Goal: Task Accomplishment & Management: Manage account settings

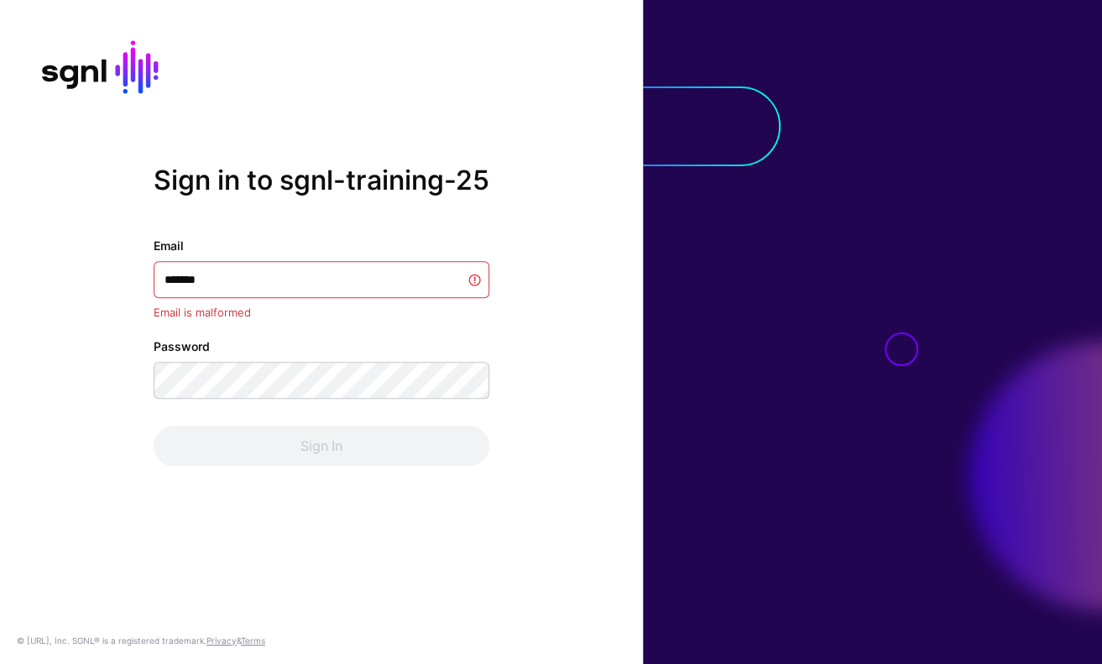
type input "********"
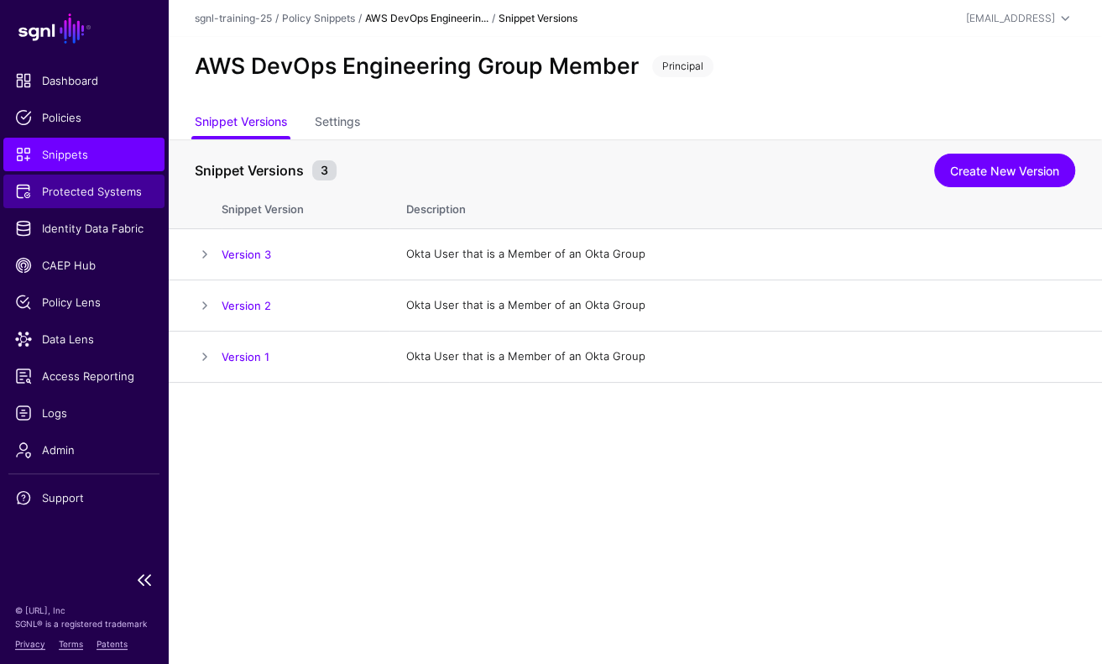
click at [77, 191] on span "Protected Systems" at bounding box center [84, 191] width 138 height 17
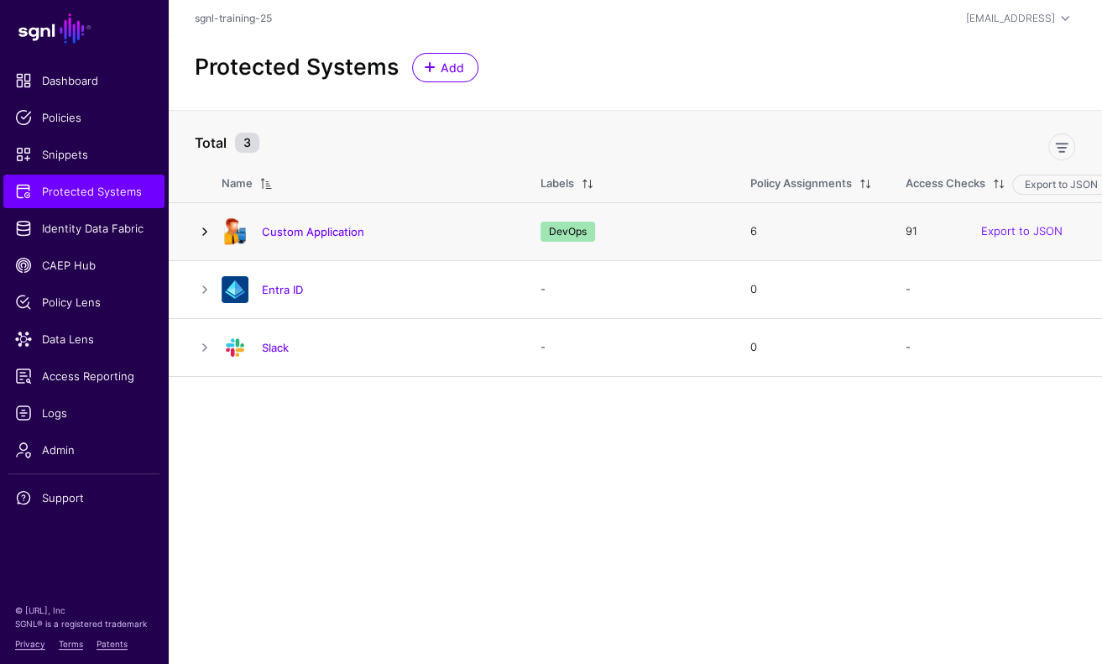
click at [209, 230] on link at bounding box center [205, 232] width 20 height 20
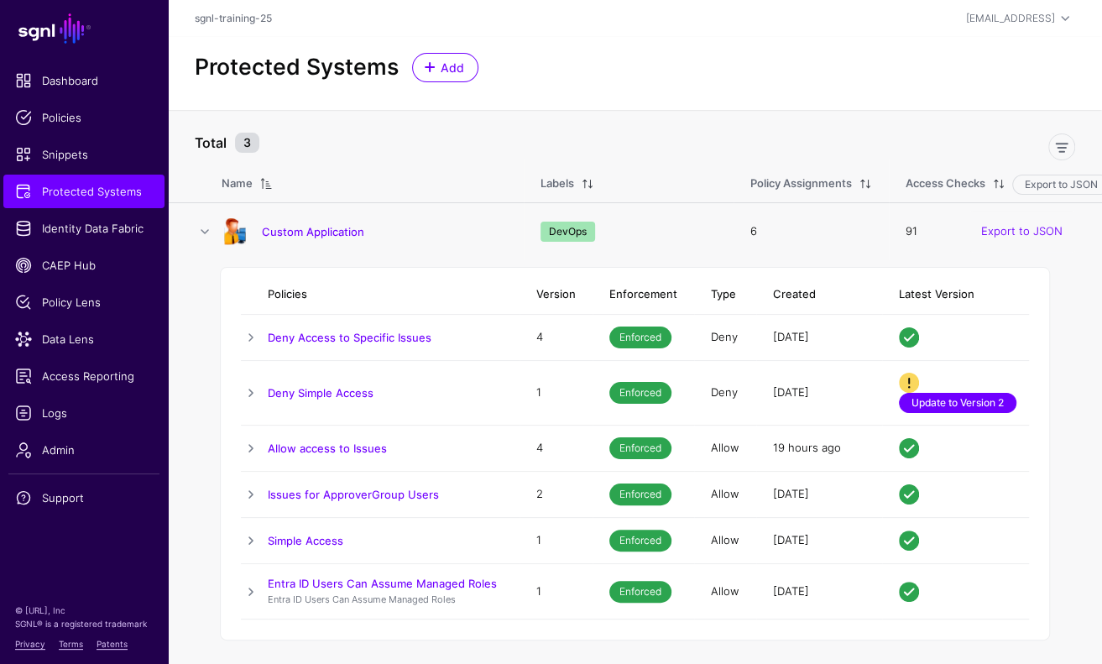
click at [937, 401] on link "Update to Version 2" at bounding box center [958, 403] width 118 height 20
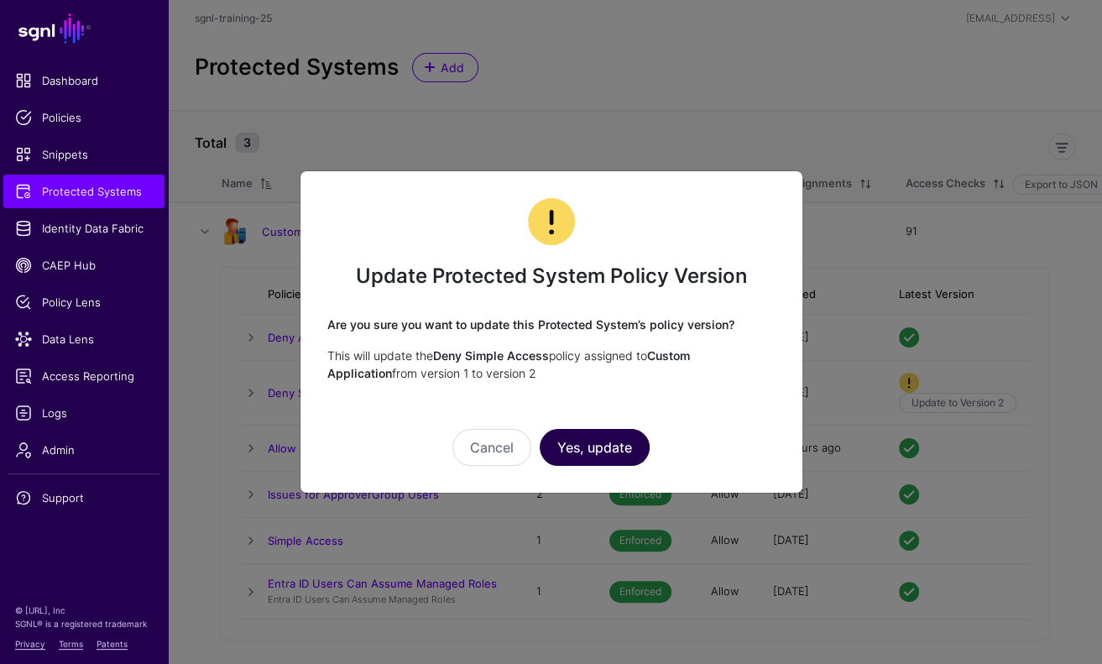
click at [603, 441] on button "Yes, update" at bounding box center [595, 447] width 110 height 37
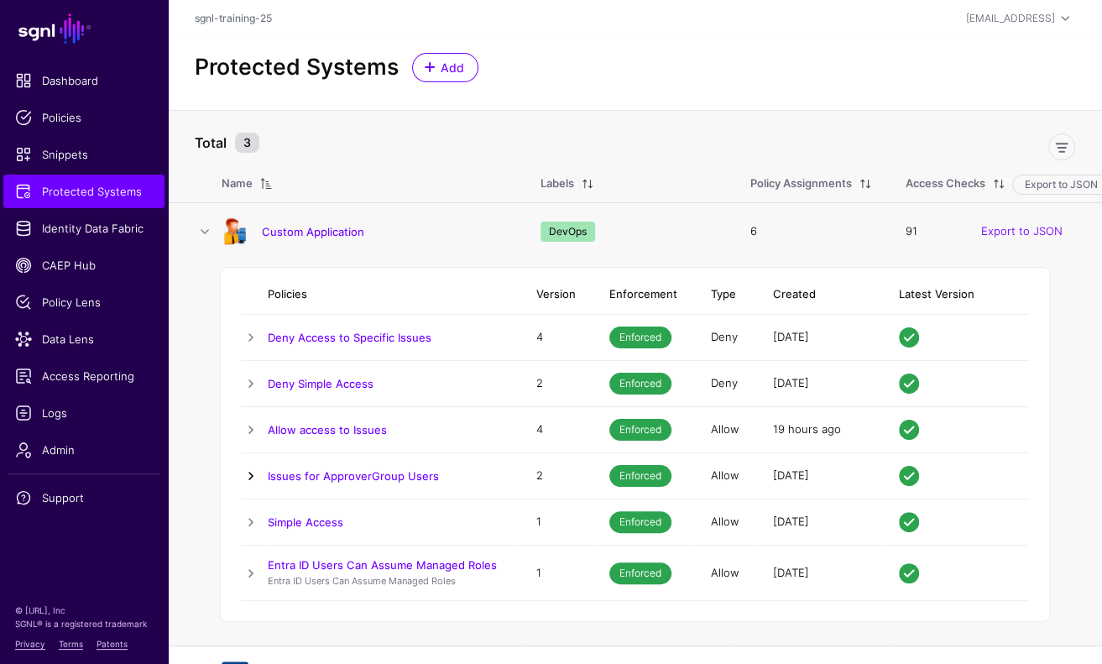
click at [250, 468] on link at bounding box center [251, 476] width 20 height 20
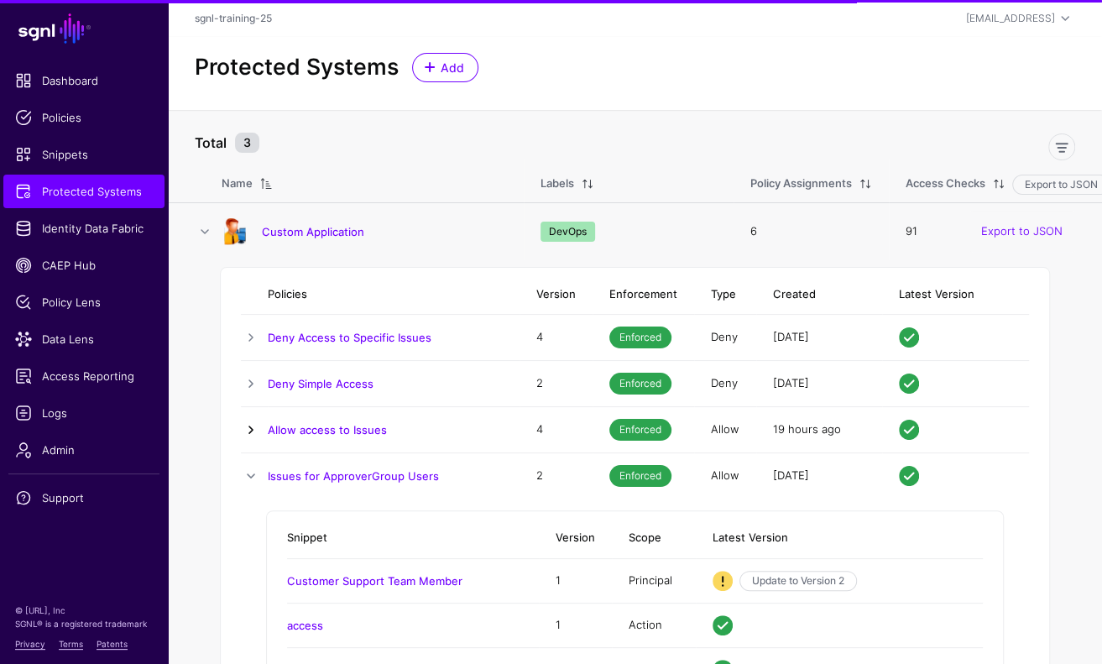
click at [254, 426] on link at bounding box center [251, 430] width 20 height 20
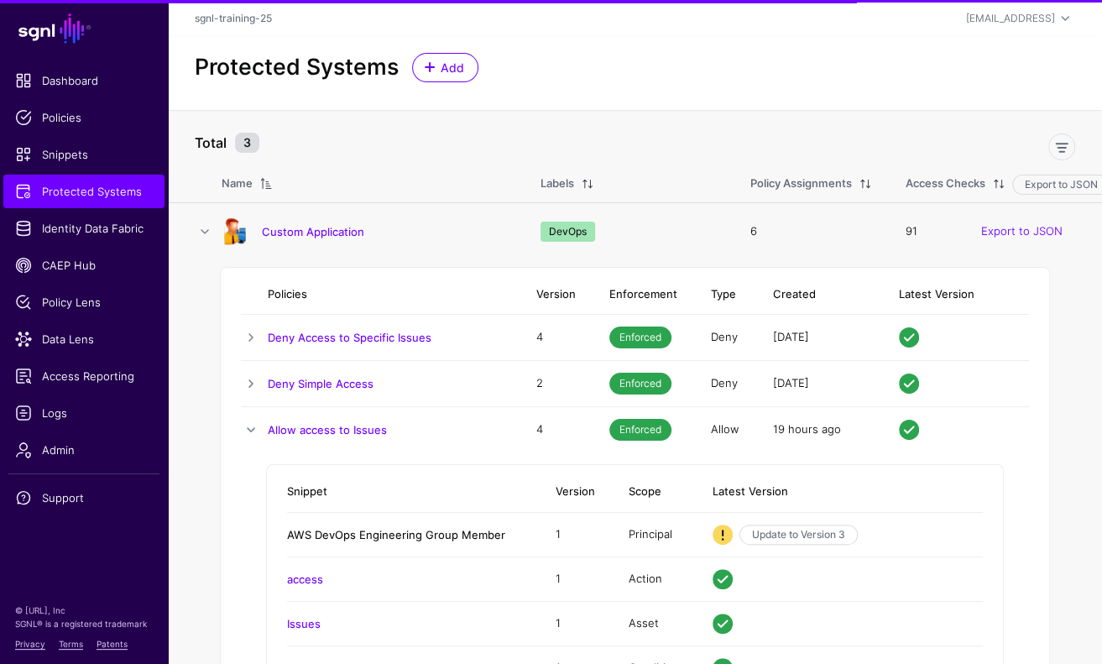
scroll to position [97, 0]
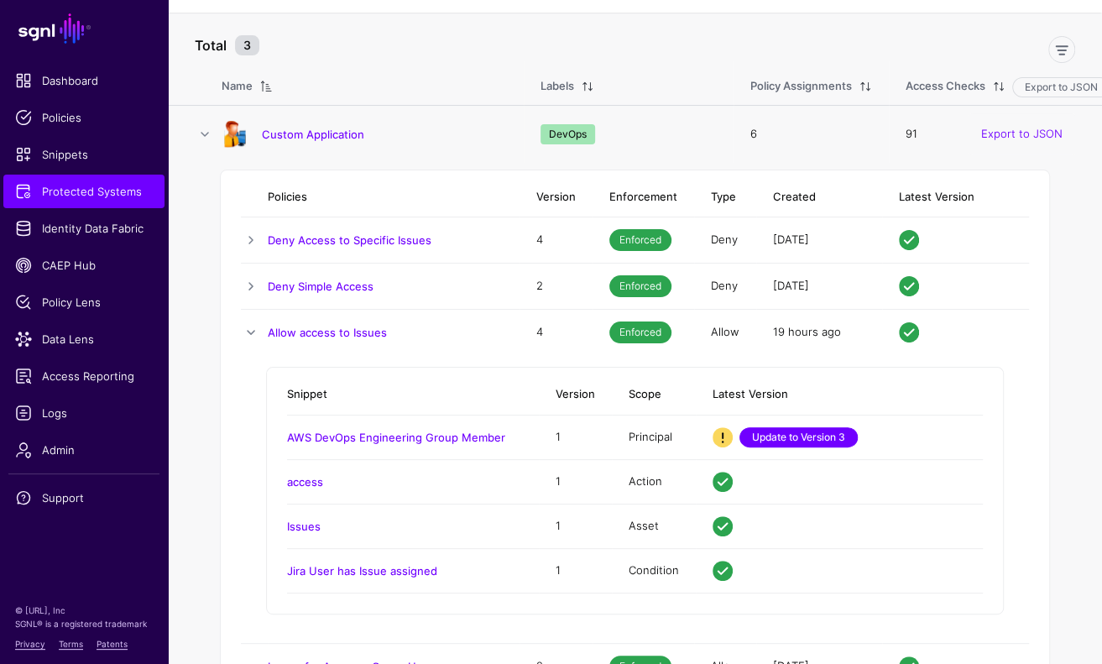
click at [800, 432] on link "Update to Version 3" at bounding box center [799, 437] width 118 height 20
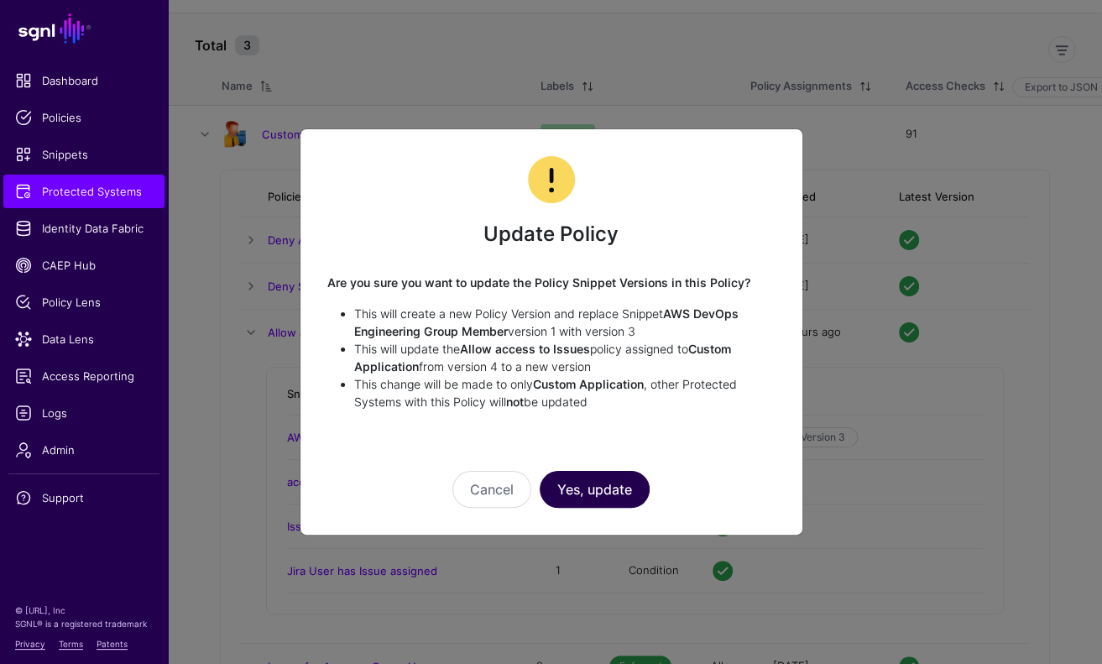
click at [627, 477] on button "Yes, update" at bounding box center [595, 489] width 110 height 37
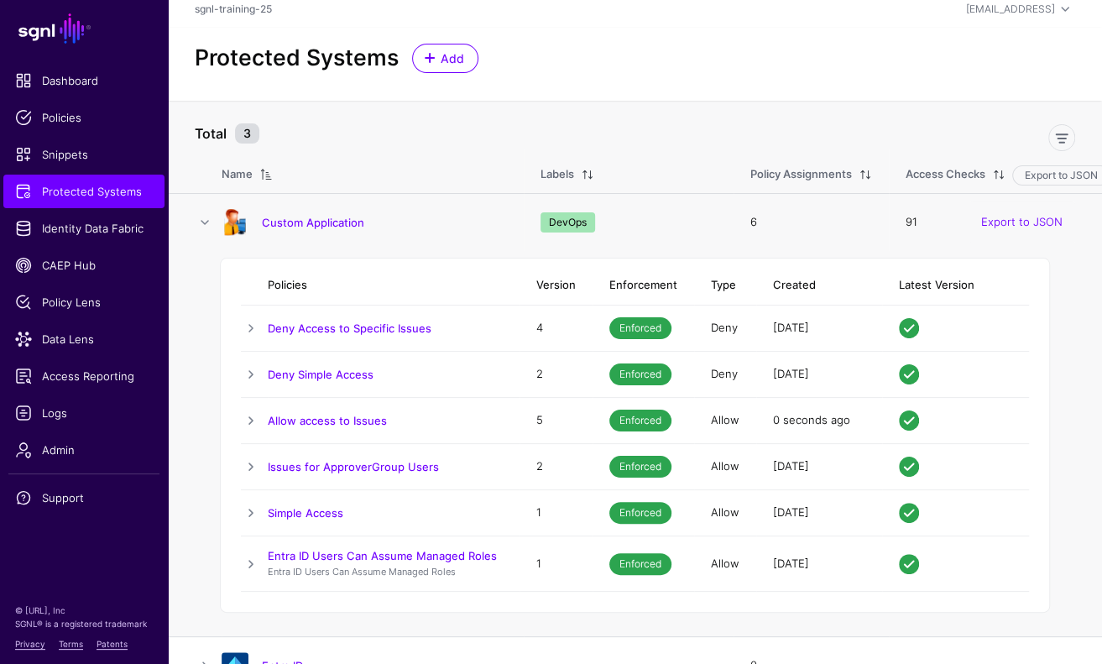
scroll to position [97, 0]
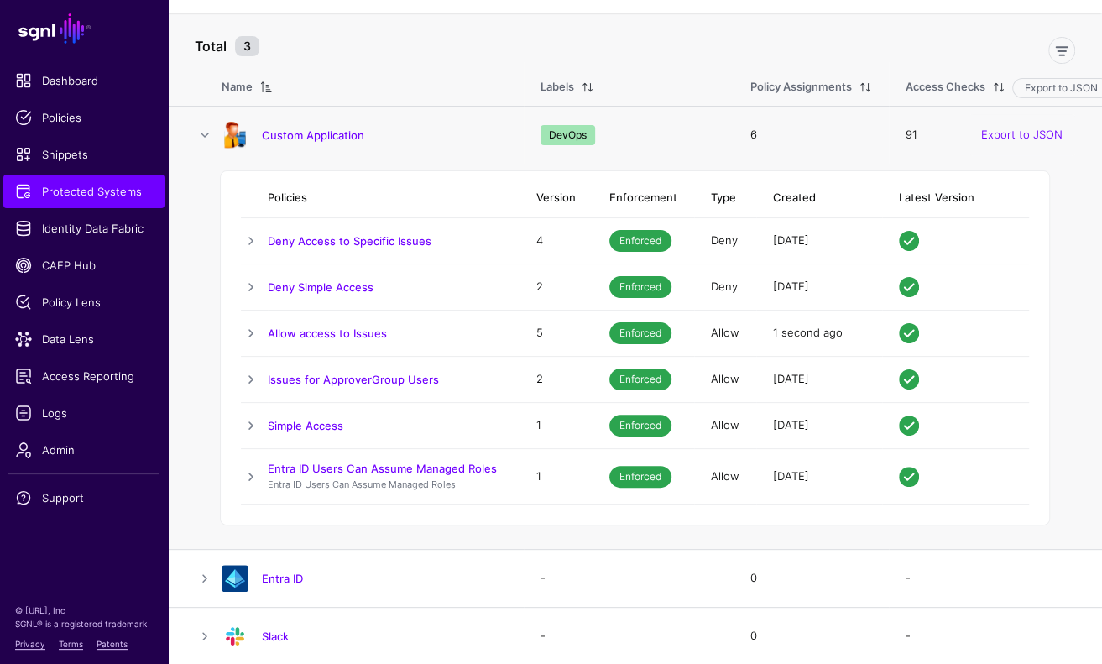
click at [249, 364] on td at bounding box center [254, 380] width 27 height 46
click at [249, 373] on link at bounding box center [251, 379] width 20 height 20
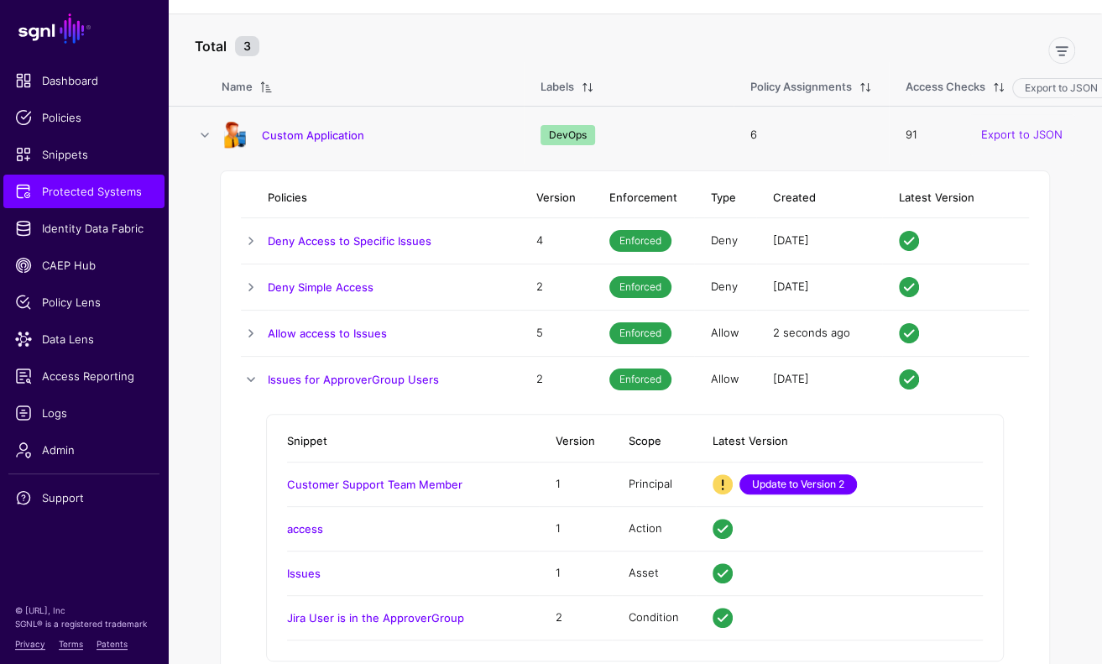
click at [808, 475] on link "Update to Version 2" at bounding box center [799, 484] width 118 height 20
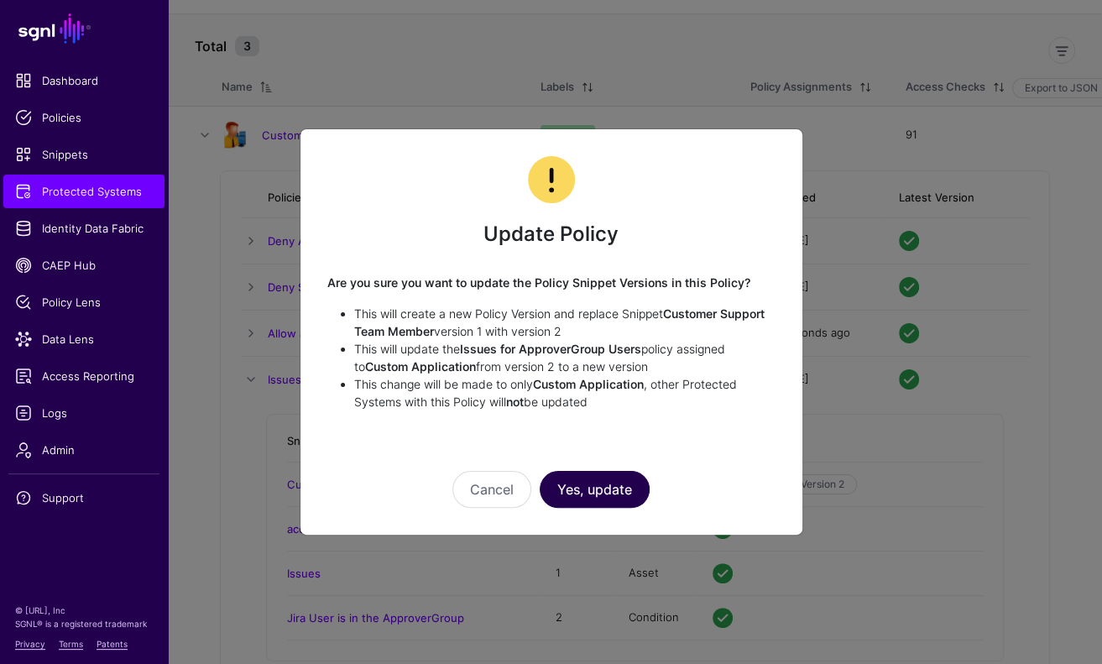
click at [647, 489] on button "Yes, update" at bounding box center [595, 489] width 110 height 37
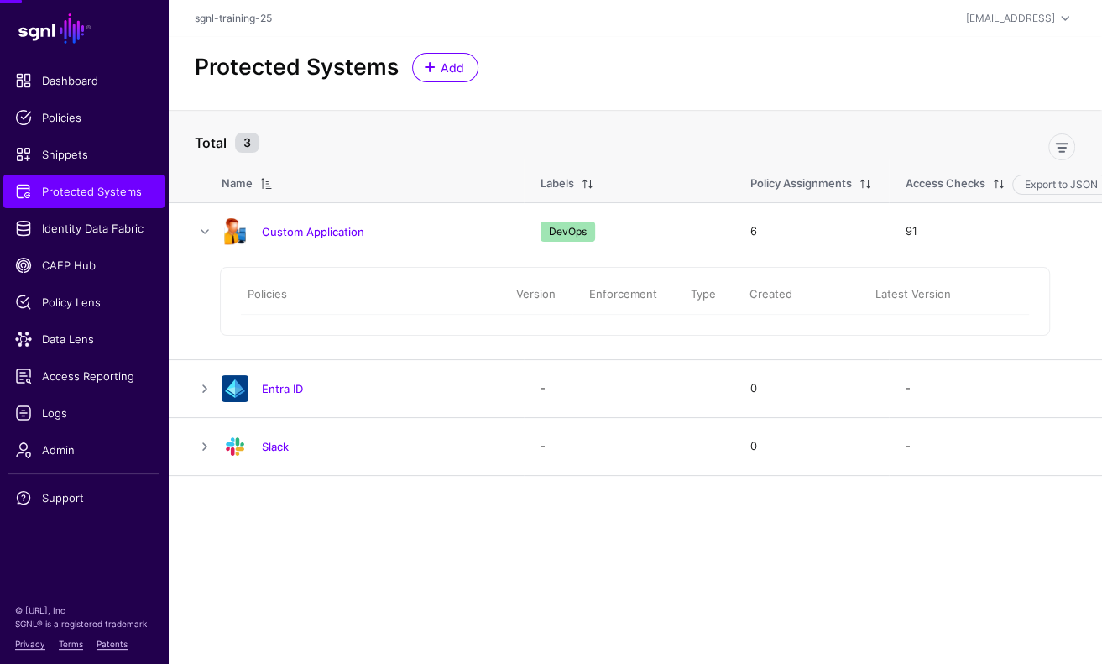
scroll to position [0, 0]
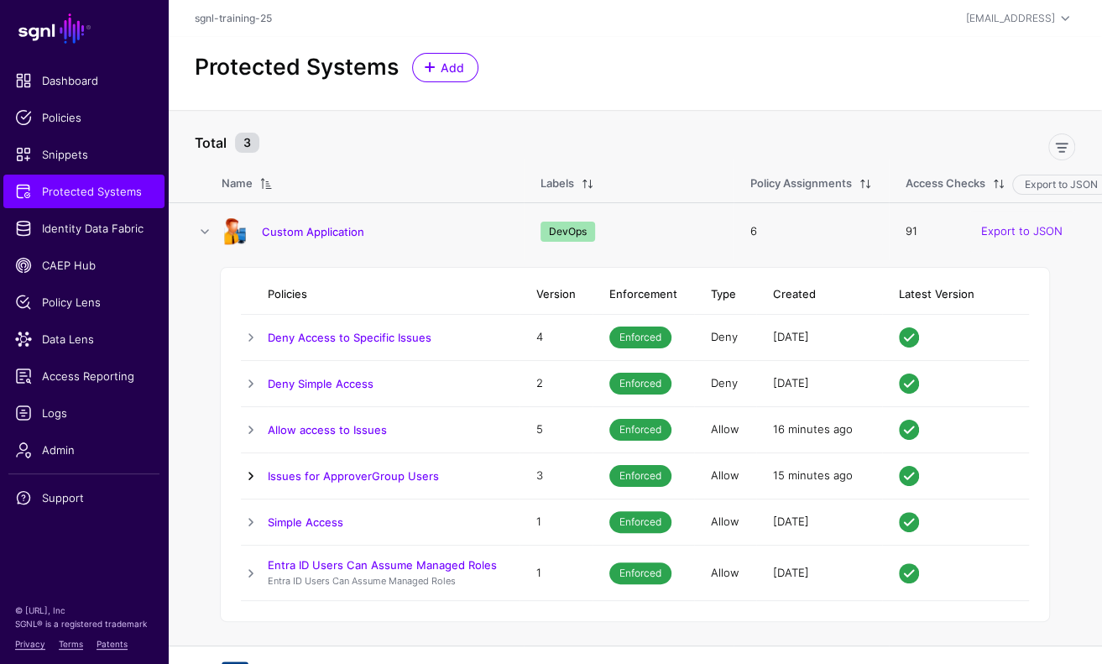
click at [253, 480] on link at bounding box center [251, 476] width 20 height 20
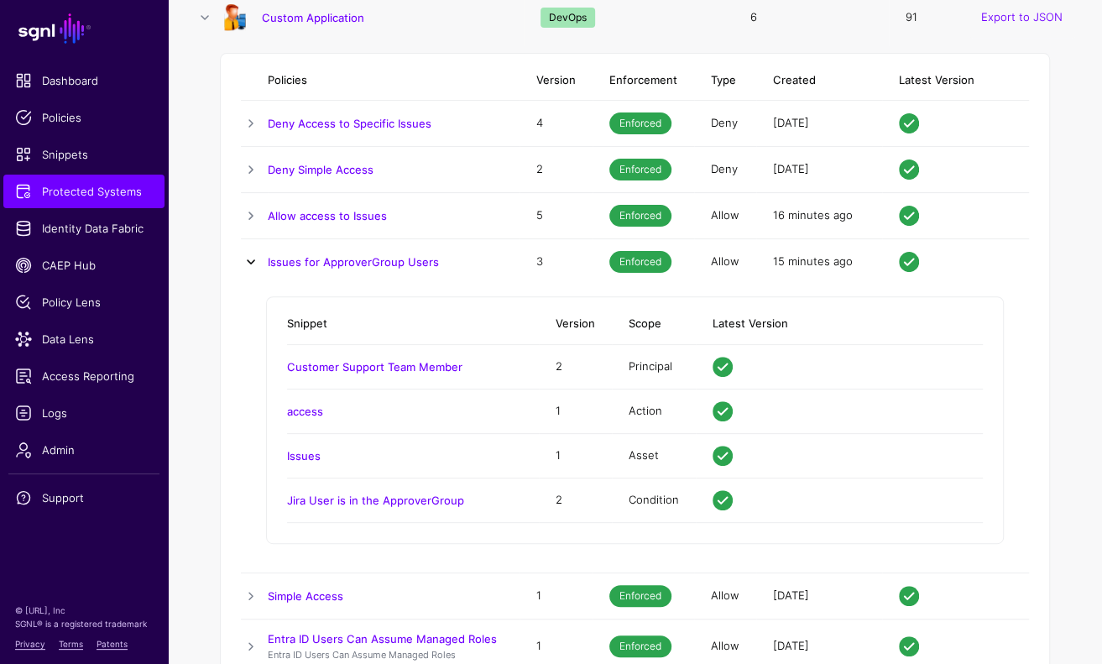
scroll to position [195, 0]
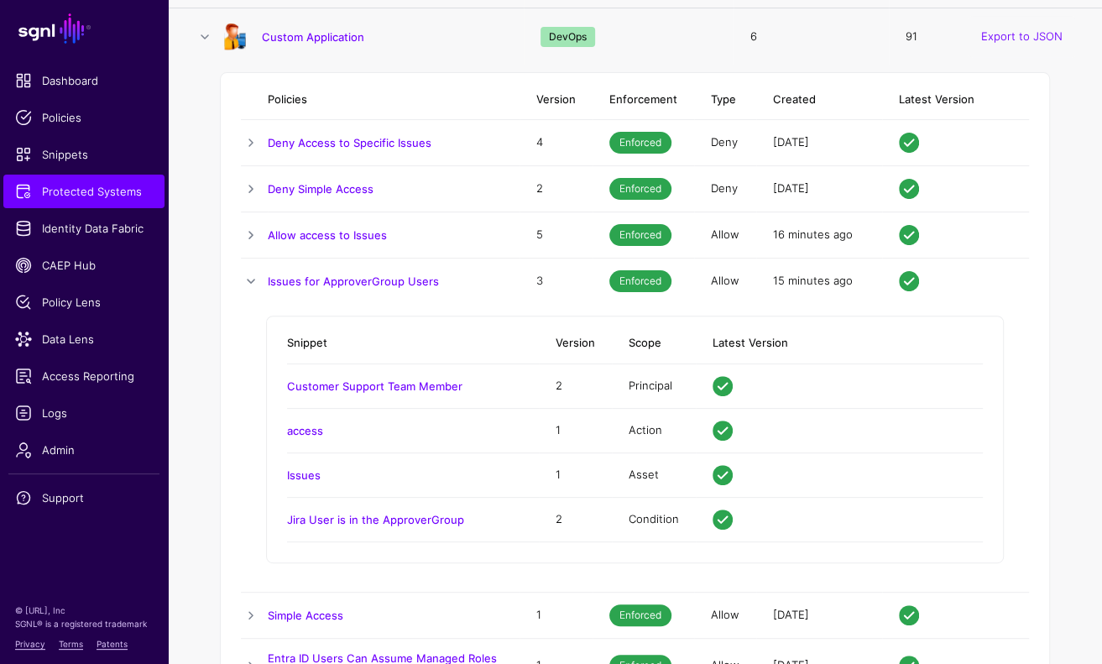
click at [251, 291] on td at bounding box center [254, 282] width 27 height 46
click at [251, 236] on link at bounding box center [251, 235] width 20 height 20
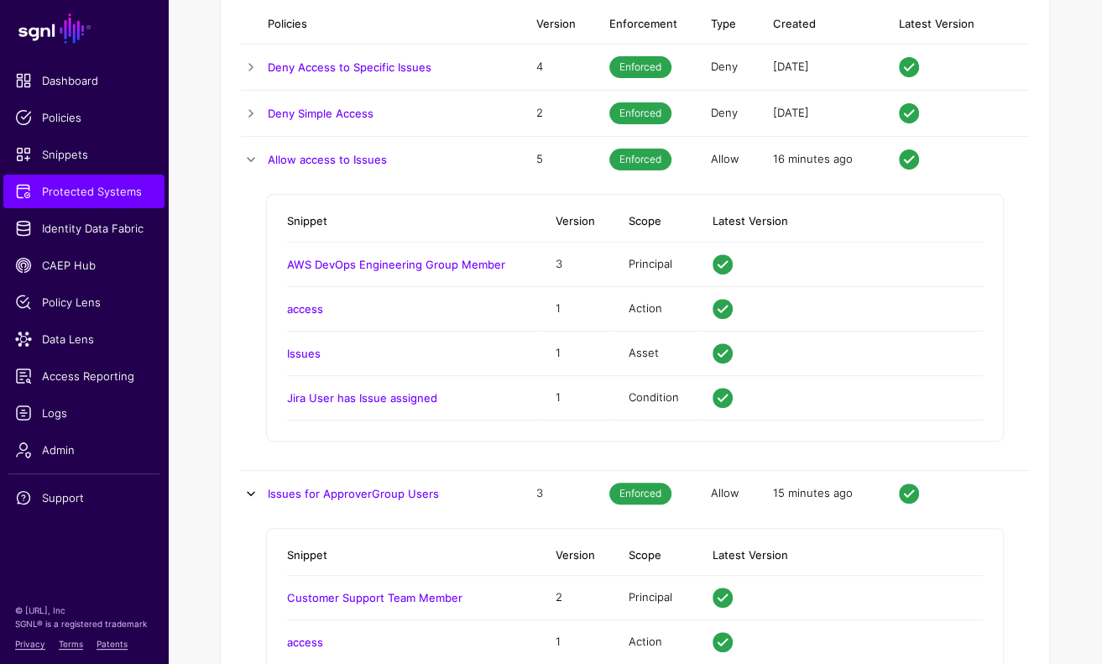
scroll to position [409, 0]
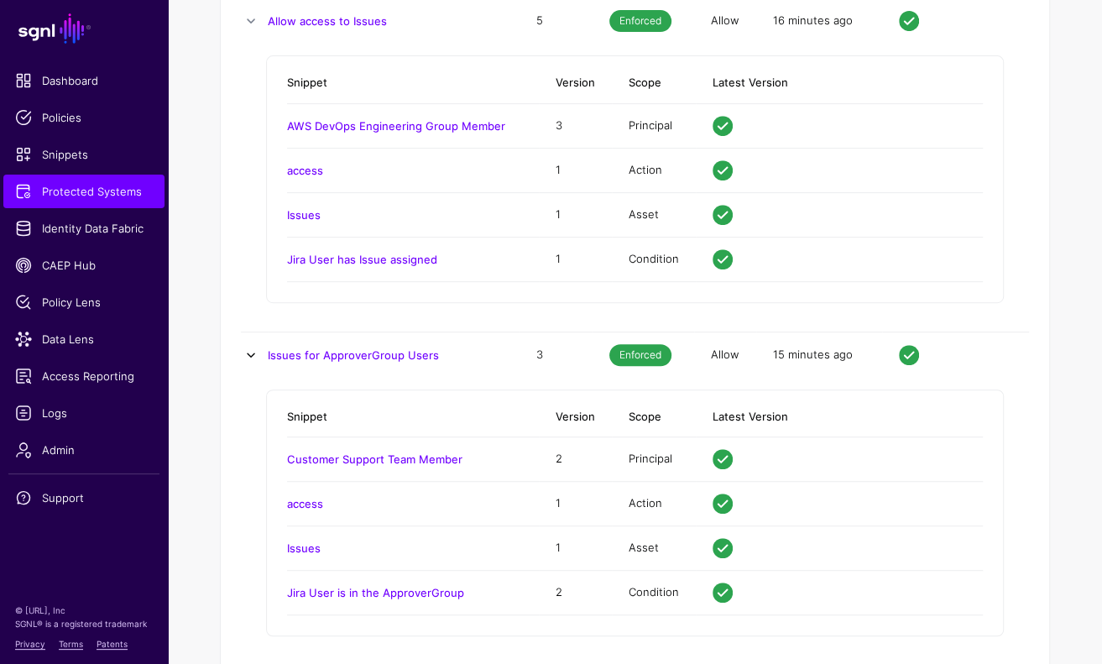
click at [253, 355] on link at bounding box center [251, 355] width 20 height 20
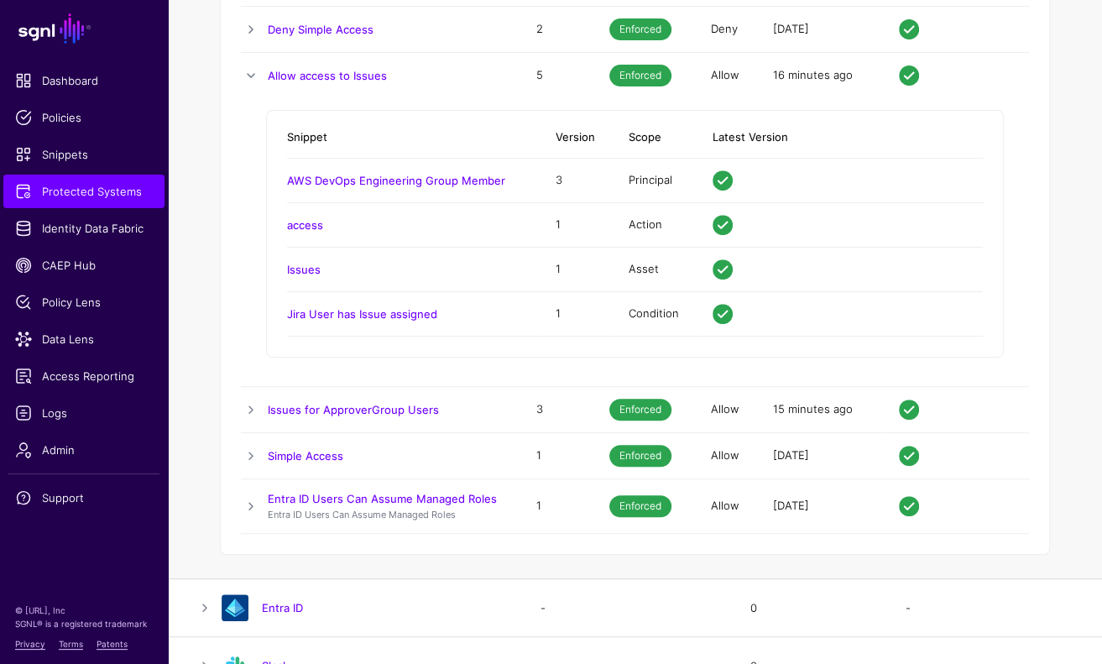
scroll to position [344, 0]
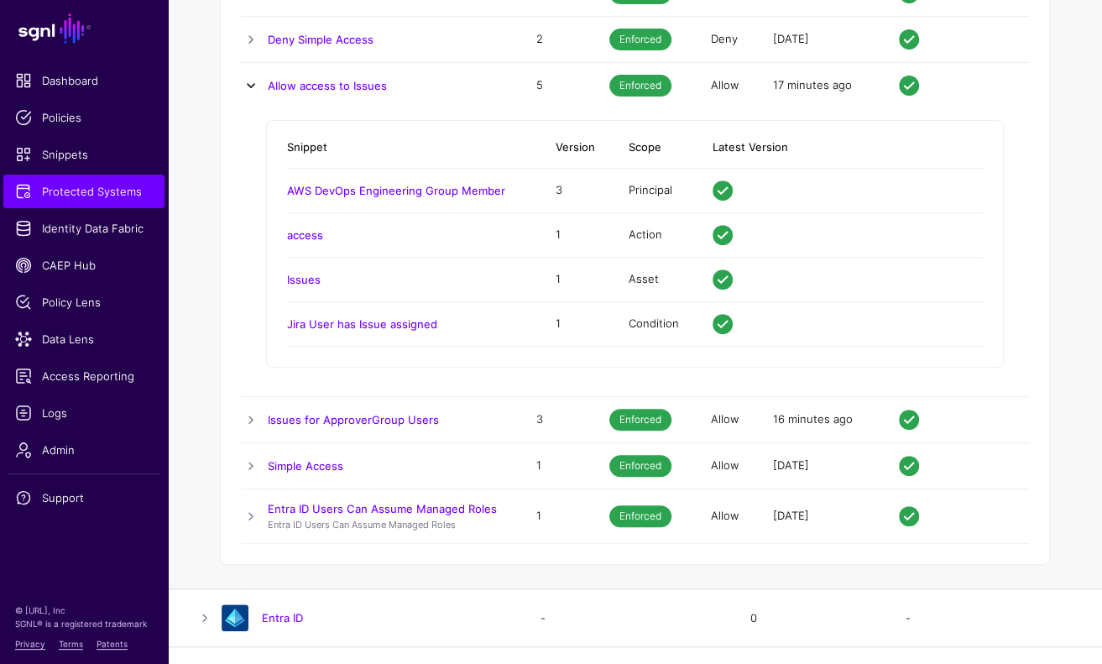
click at [253, 92] on link at bounding box center [251, 86] width 20 height 20
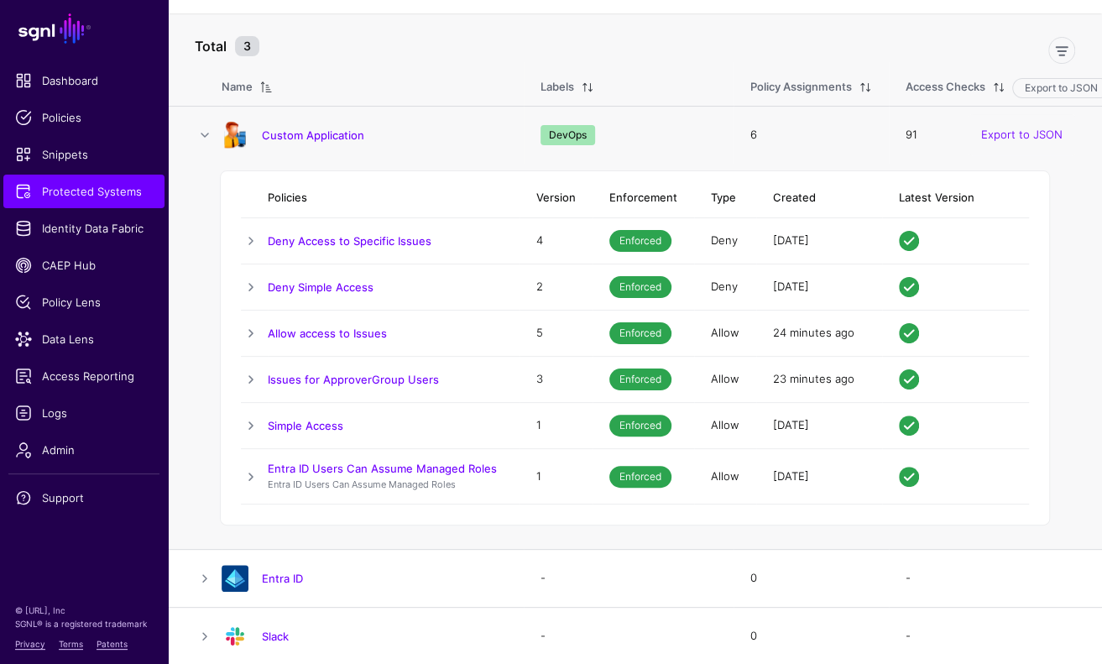
click at [264, 317] on td at bounding box center [254, 334] width 27 height 46
click at [256, 327] on link at bounding box center [251, 333] width 20 height 20
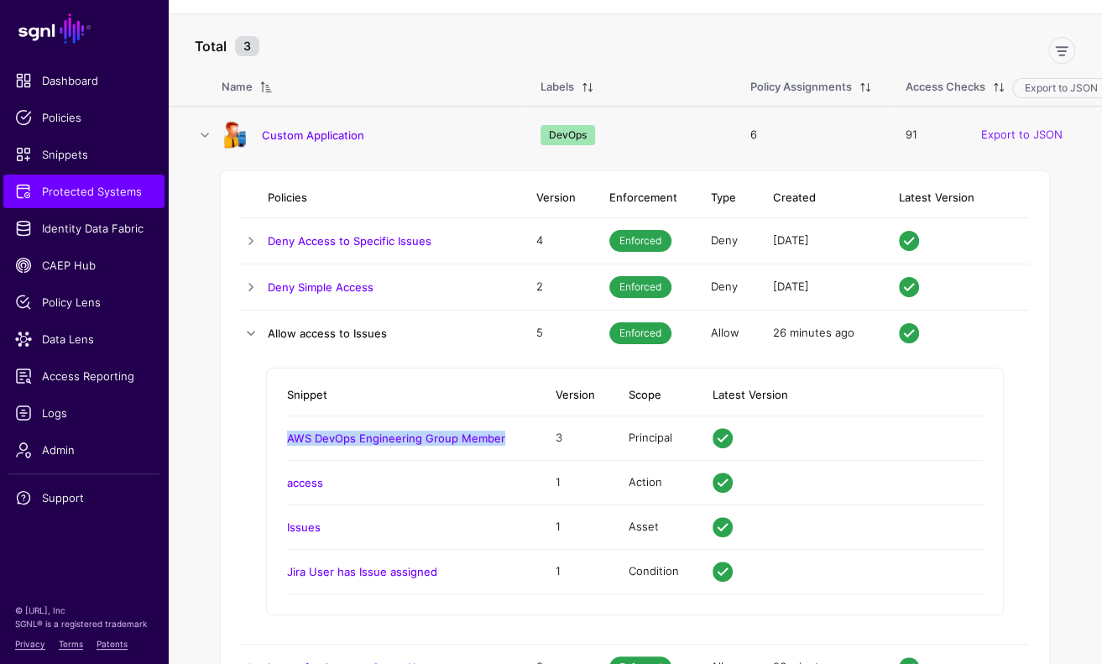
click at [364, 337] on link "Allow access to Issues" at bounding box center [327, 333] width 119 height 13
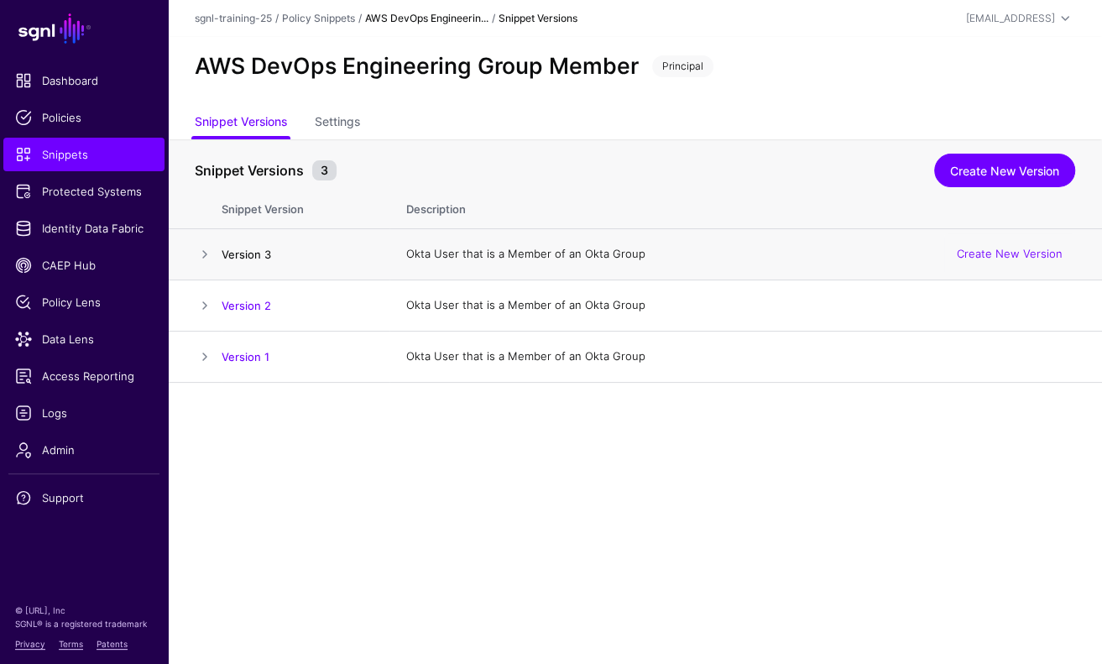
click at [263, 254] on link "Version 3" at bounding box center [247, 254] width 50 height 13
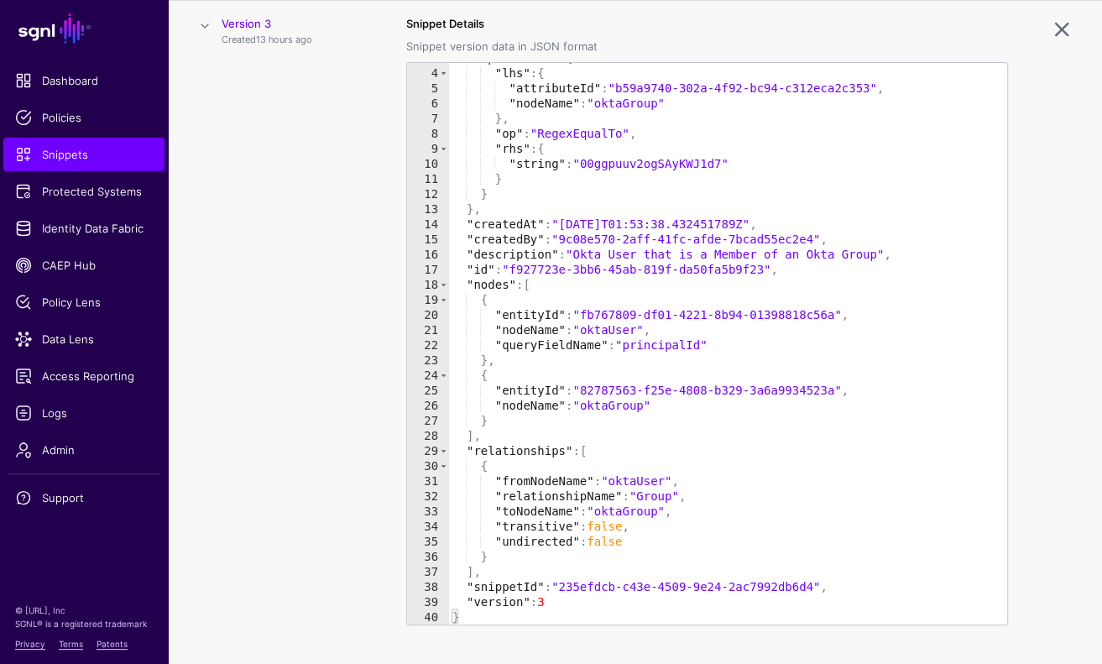
scroll to position [238, 0]
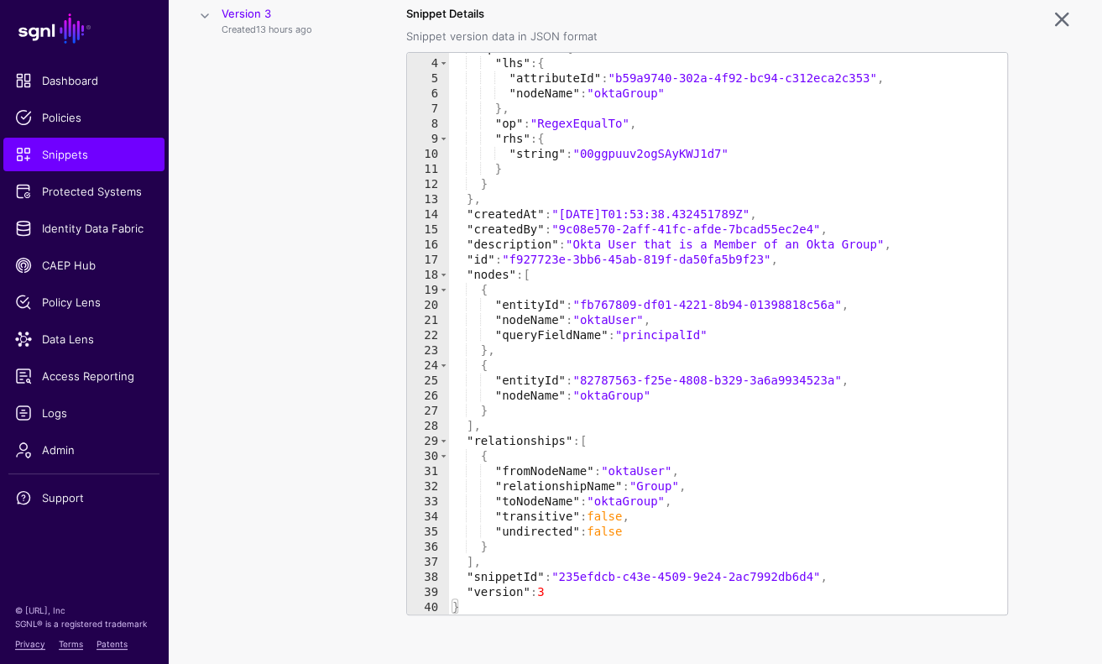
type textarea "**********"
drag, startPoint x: 769, startPoint y: 259, endPoint x: 516, endPoint y: 255, distance: 252.7
click at [516, 255] on div ""predicate" : { "lhs" : { "attributeId" : "b59a9740-302a-4f92-bc94-c312eca2c353…" at bounding box center [728, 336] width 558 height 592
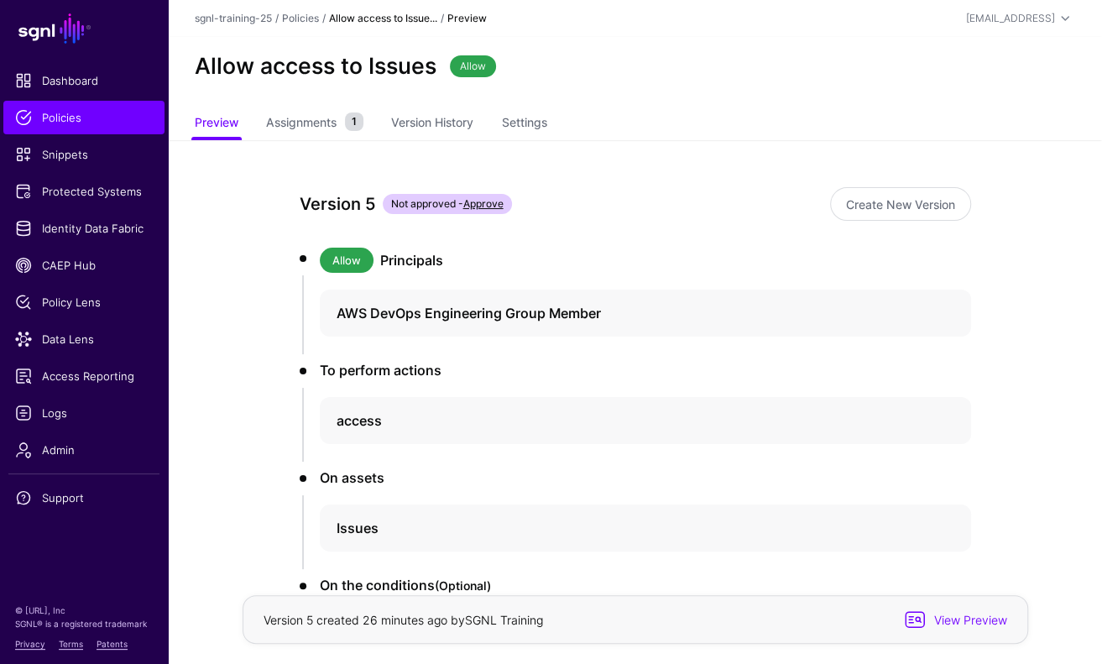
click at [625, 207] on div "Version 5 Not approved - Approve" at bounding box center [562, 204] width 524 height 27
click at [616, 244] on div "Version 5 Not approved - Approve Create New Version Allow Principals AWS DevOps…" at bounding box center [635, 486] width 766 height 692
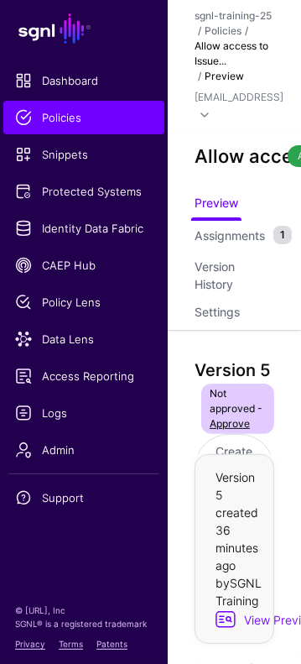
click at [188, 225] on div "Preview Assignments 1 Version History Settings" at bounding box center [234, 259] width 133 height 141
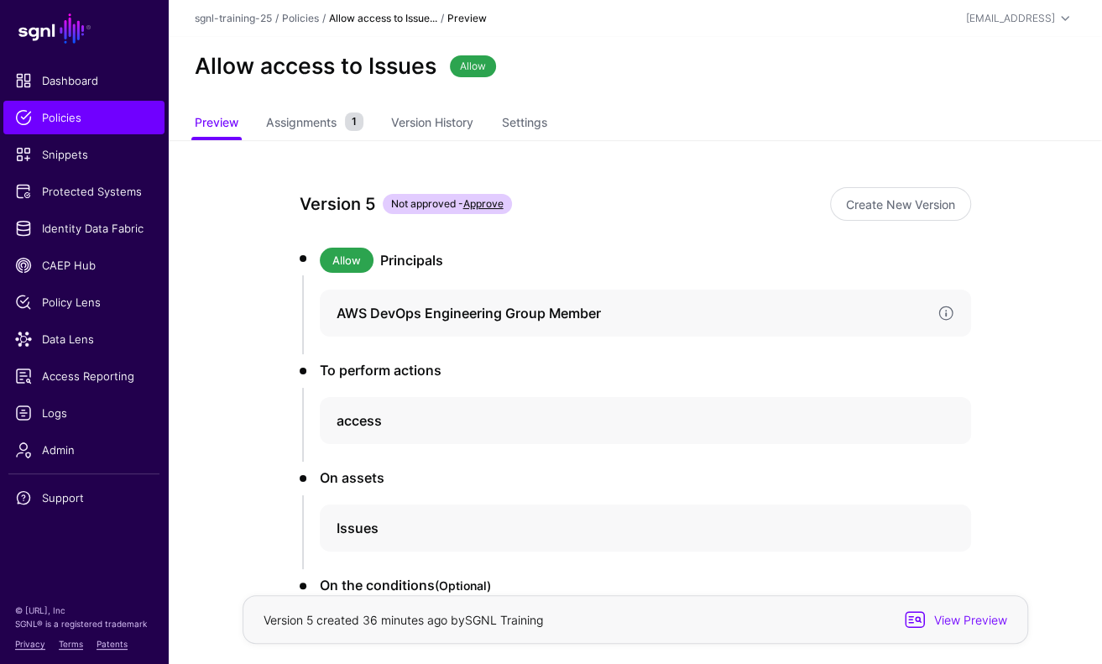
click at [301, 327] on div "AWS DevOps Engineering Group Member" at bounding box center [645, 313] width 651 height 47
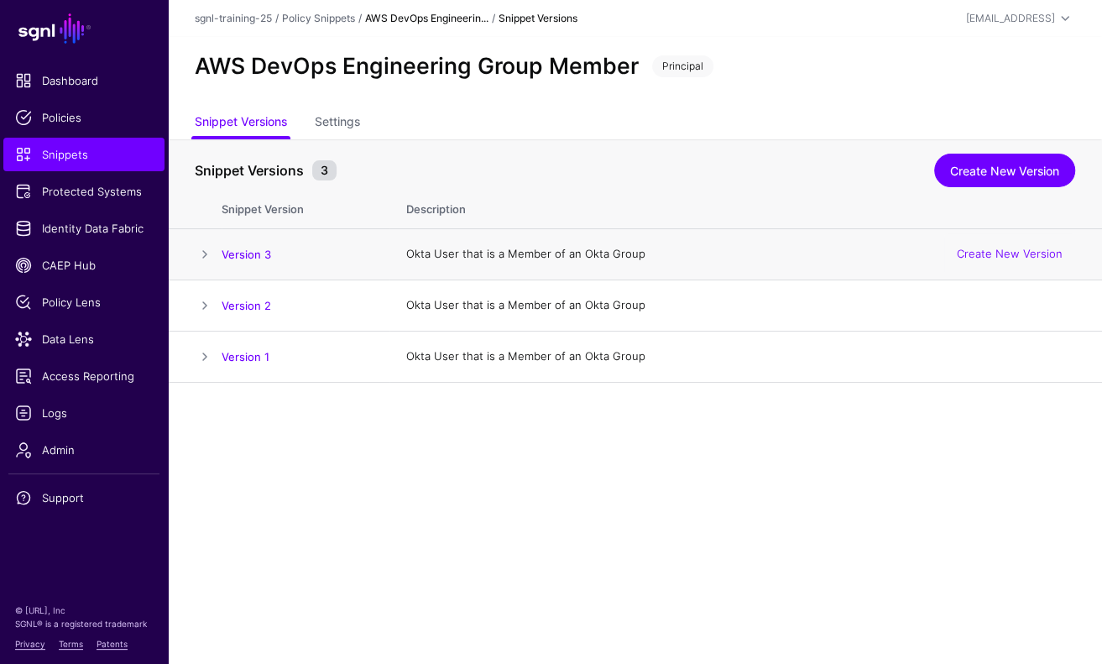
click at [200, 254] on span at bounding box center [205, 254] width 20 height 20
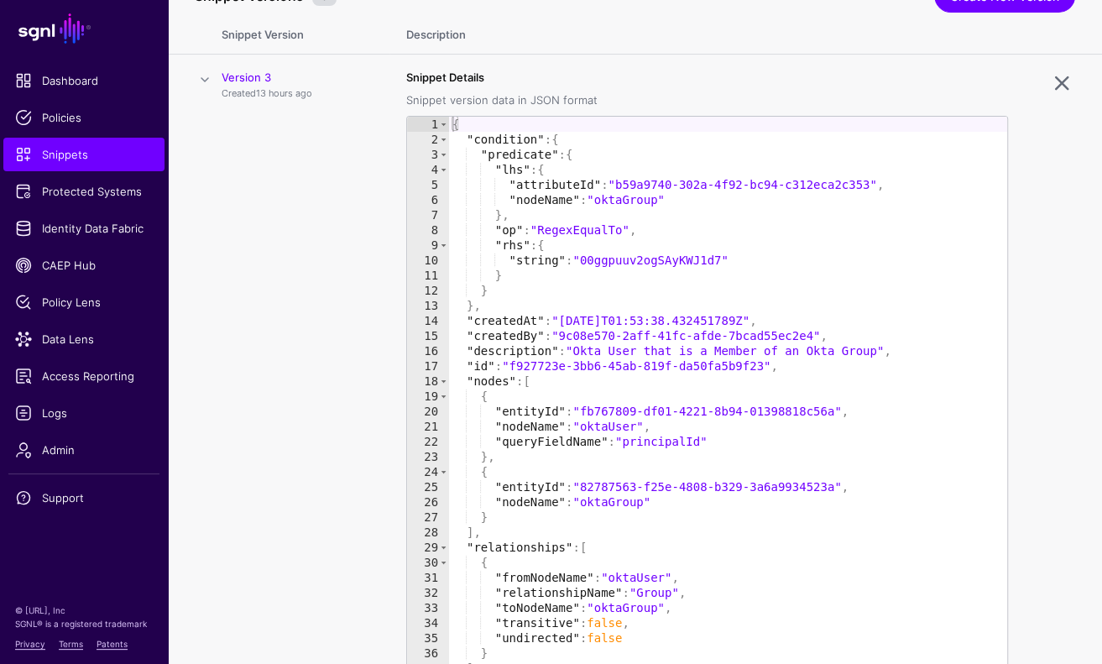
scroll to position [228, 0]
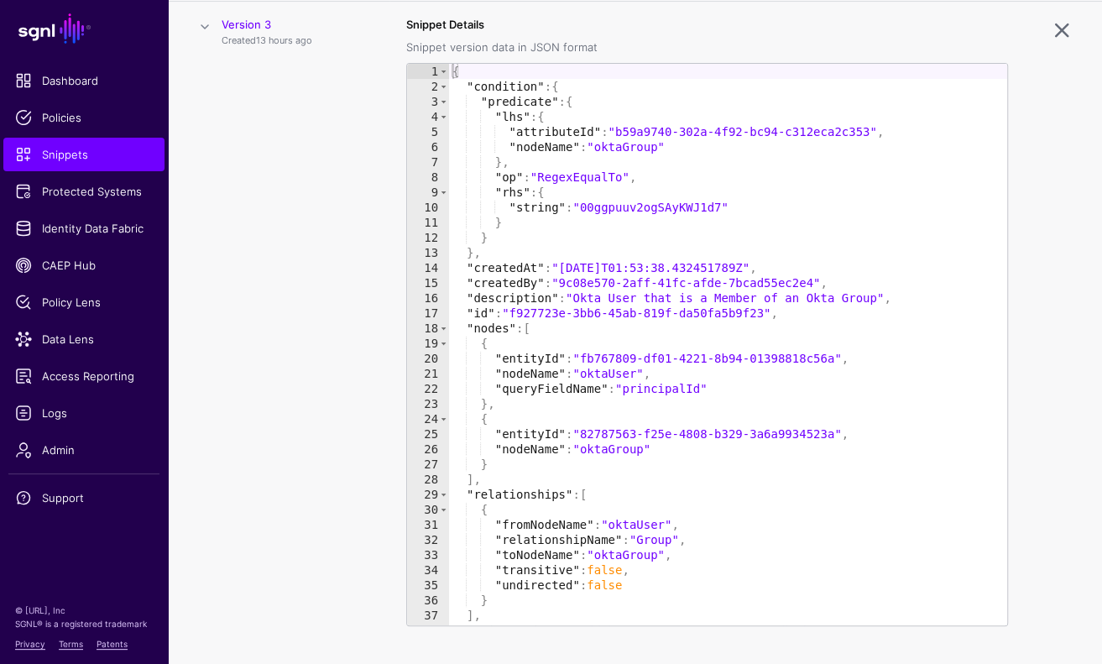
type textarea "**********"
drag, startPoint x: 770, startPoint y: 313, endPoint x: 518, endPoint y: 313, distance: 251.9
click at [518, 313] on div "{ "condition" : { "predicate" : { "lhs" : { "attributeId" : "b59a9740-302a-4f92…" at bounding box center [728, 360] width 558 height 592
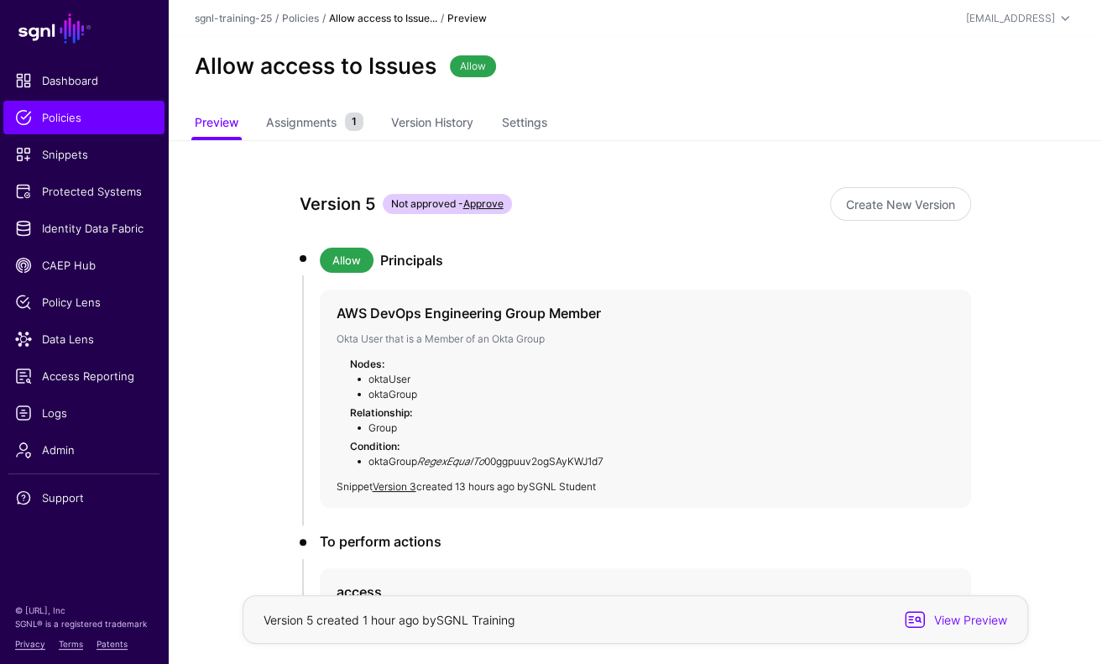
click at [691, 147] on div "Version 5 Not approved - Approve Create New Version Allow Principals AWS DevOps…" at bounding box center [635, 571] width 766 height 863
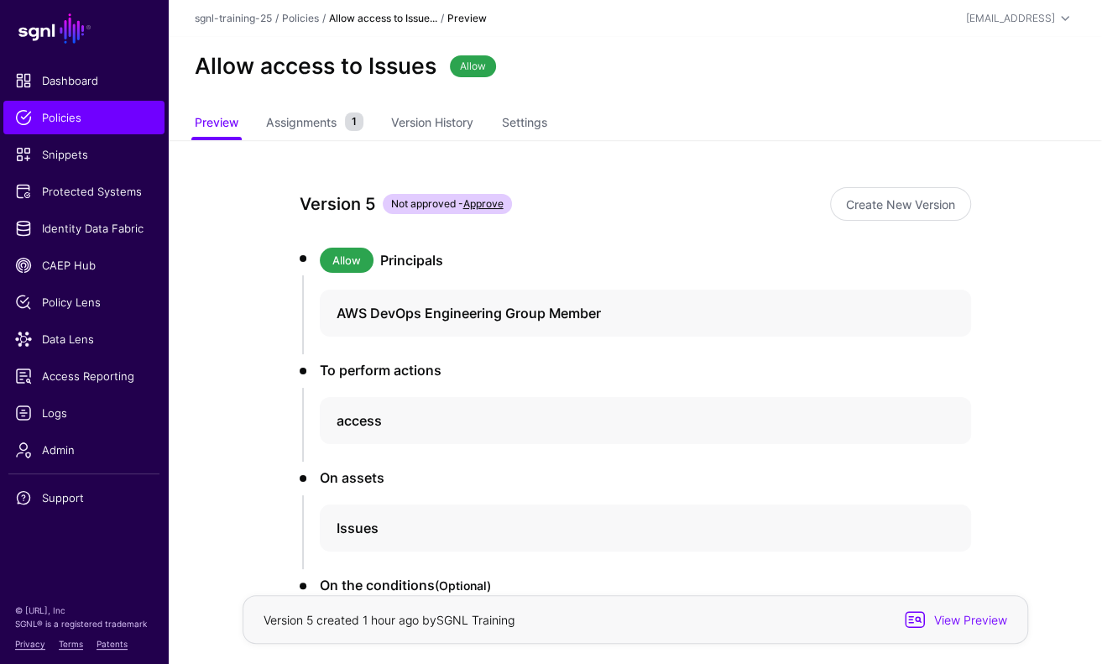
click at [676, 137] on ul "Preview Assignments 1 Version History Settings" at bounding box center [635, 123] width 881 height 33
click at [81, 133] on link "Policies" at bounding box center [83, 118] width 161 height 34
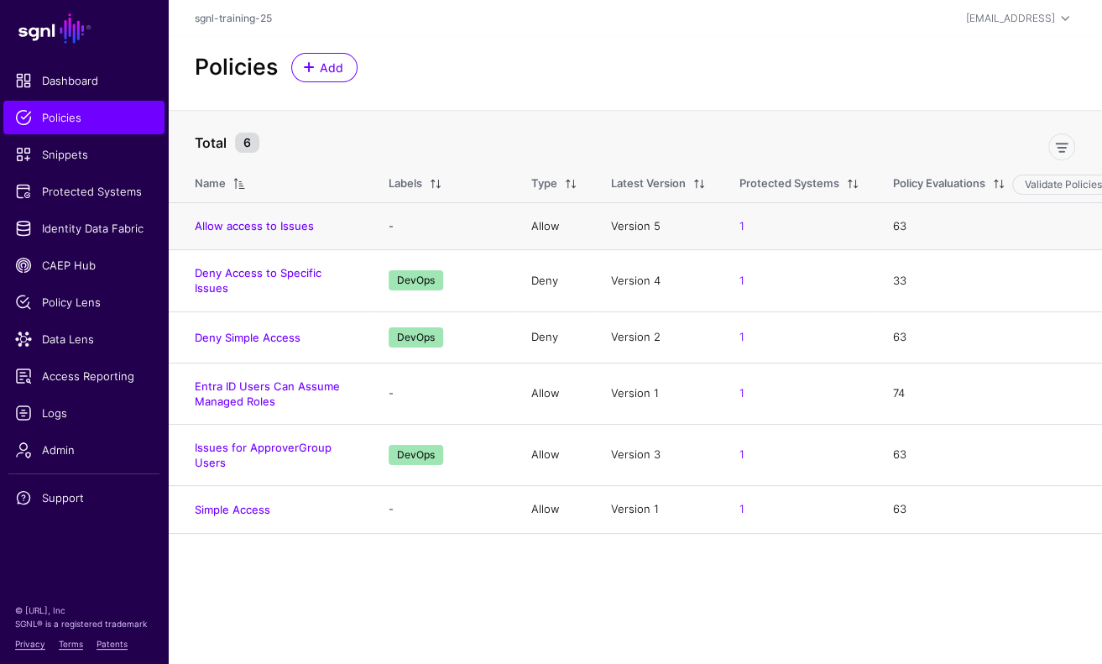
click at [259, 237] on td "Allow access to Issues" at bounding box center [270, 226] width 204 height 48
click at [259, 227] on link "Allow access to Issues" at bounding box center [254, 225] width 119 height 13
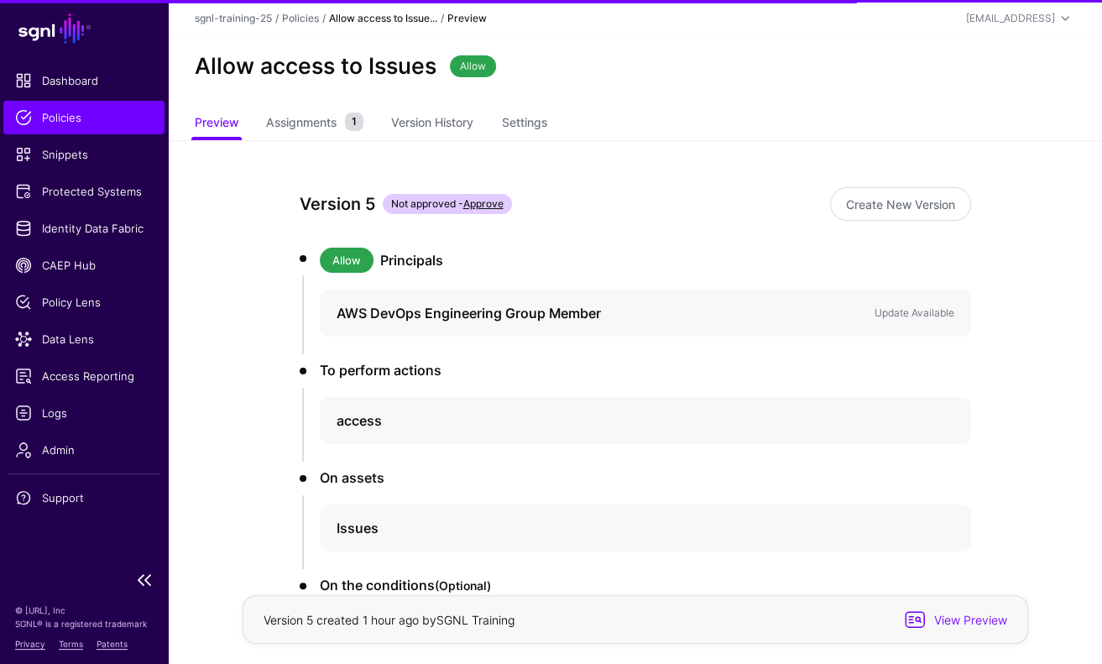
click at [60, 120] on span "Policies" at bounding box center [84, 117] width 138 height 17
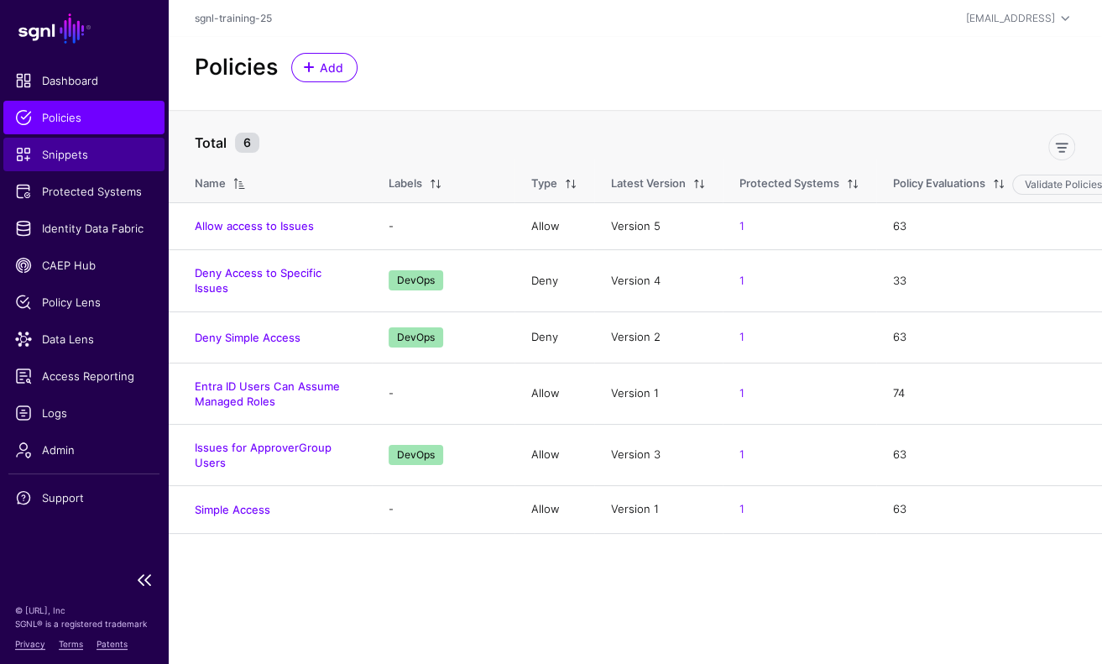
click at [59, 156] on span "Snippets" at bounding box center [84, 154] width 138 height 17
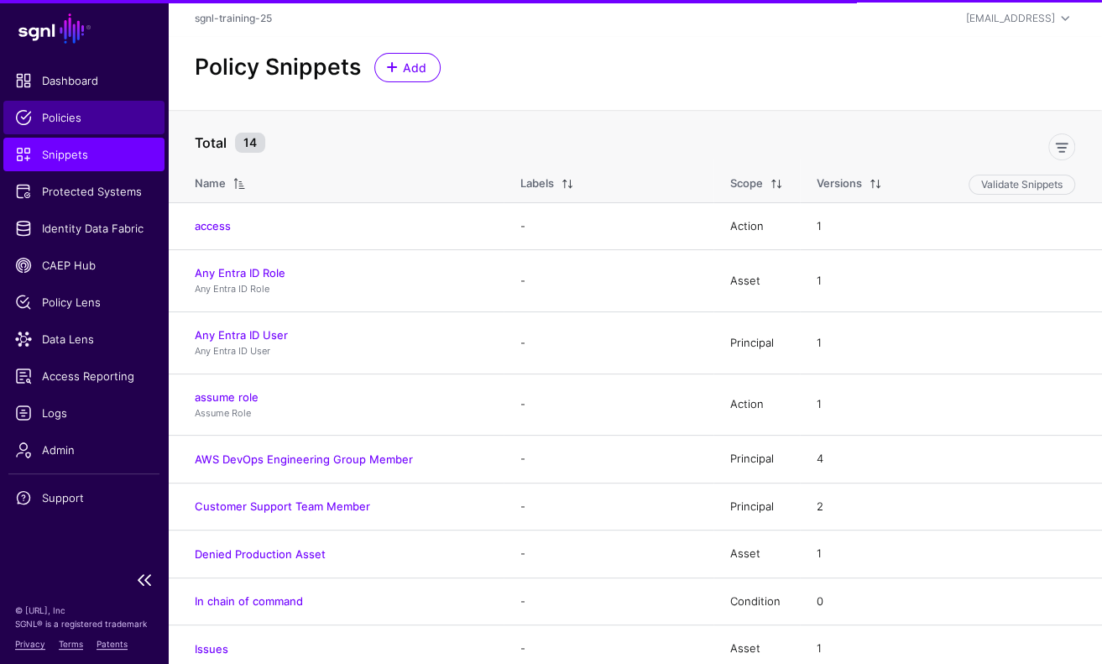
click at [65, 123] on span "Policies" at bounding box center [84, 117] width 138 height 17
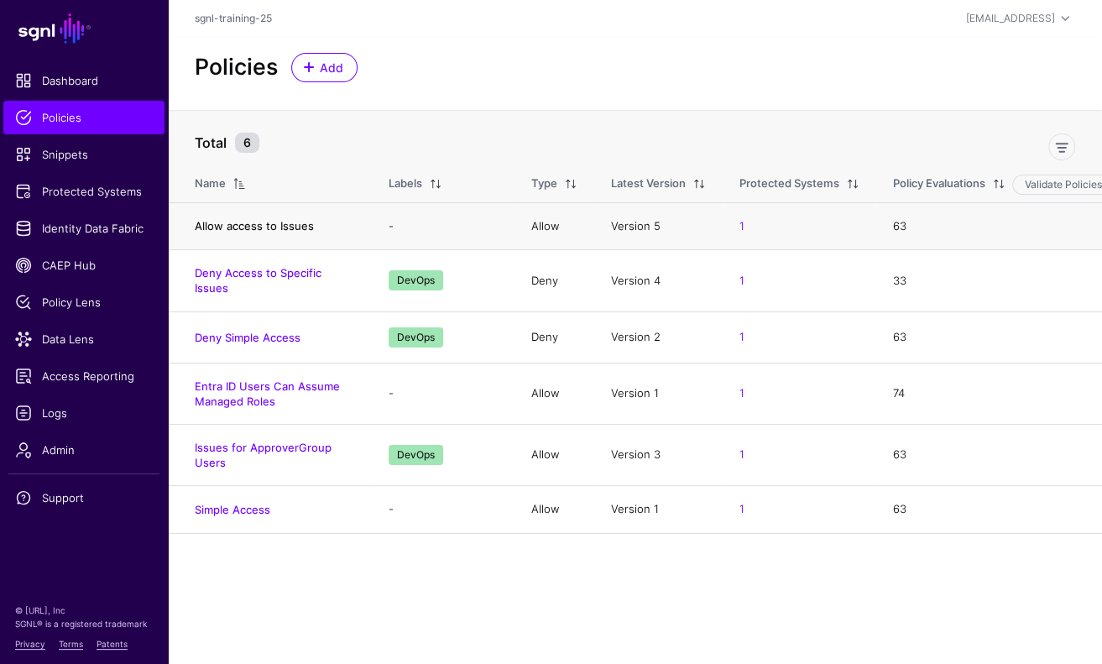
click at [296, 222] on link "Allow access to Issues" at bounding box center [254, 225] width 119 height 13
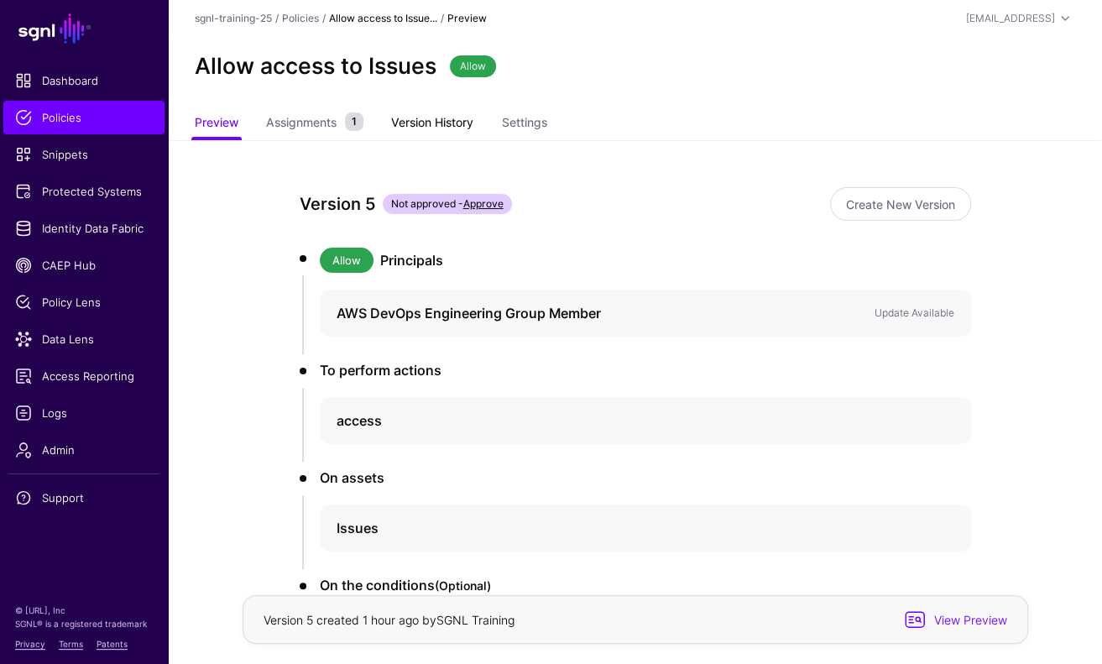
click at [473, 119] on link "Version History" at bounding box center [432, 124] width 82 height 32
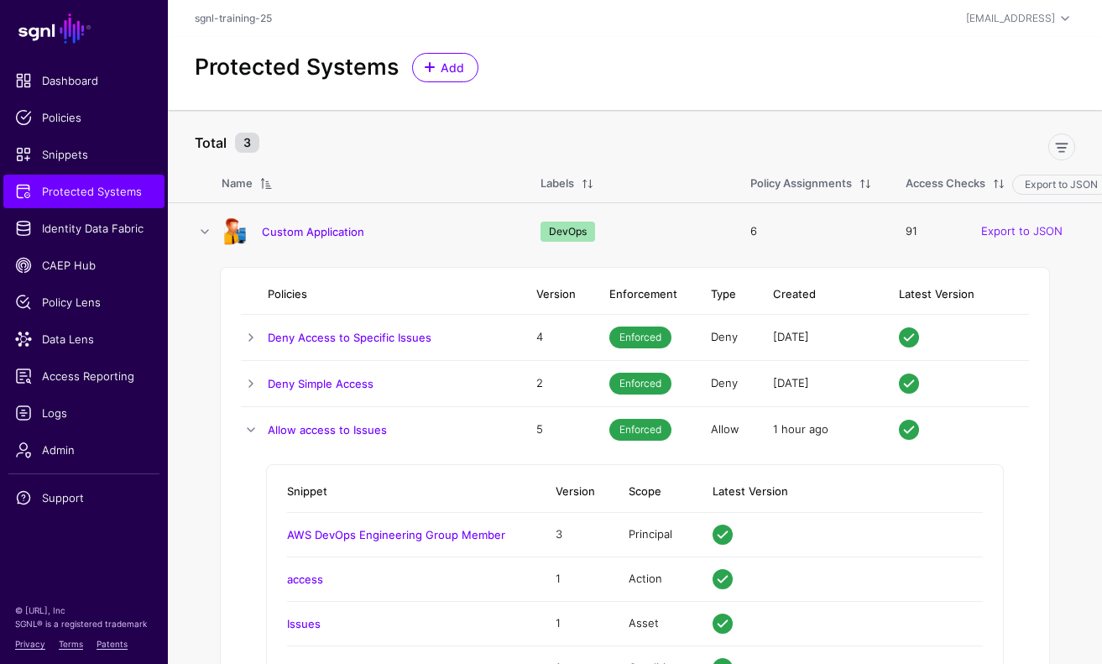
scroll to position [97, 0]
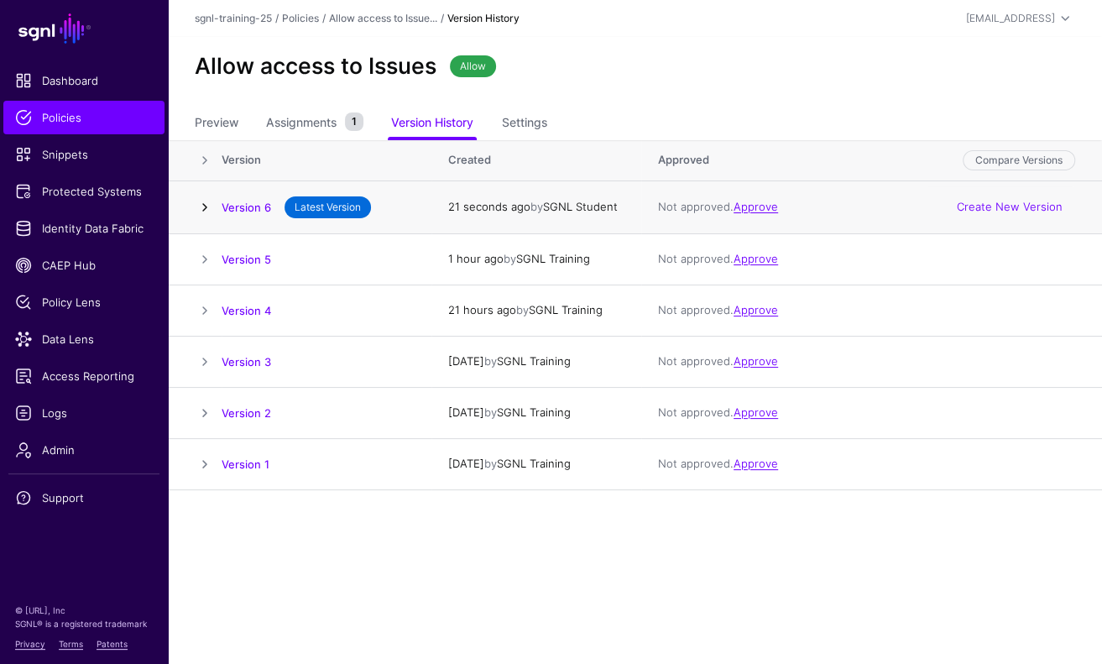
click at [202, 201] on link at bounding box center [205, 207] width 20 height 20
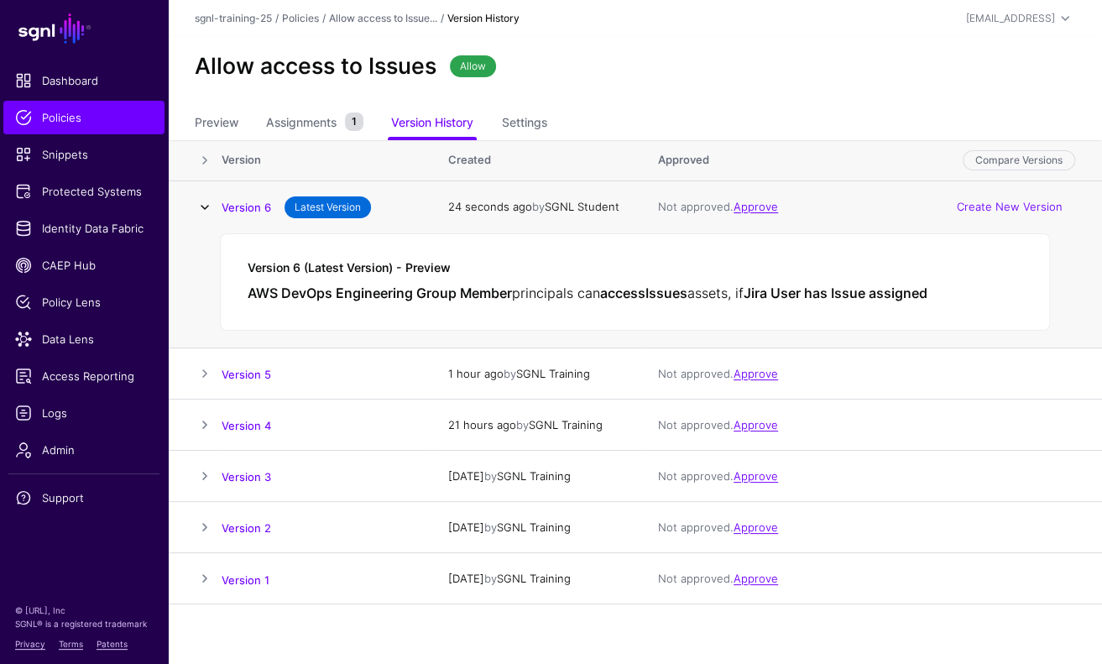
click at [202, 201] on link at bounding box center [205, 207] width 20 height 20
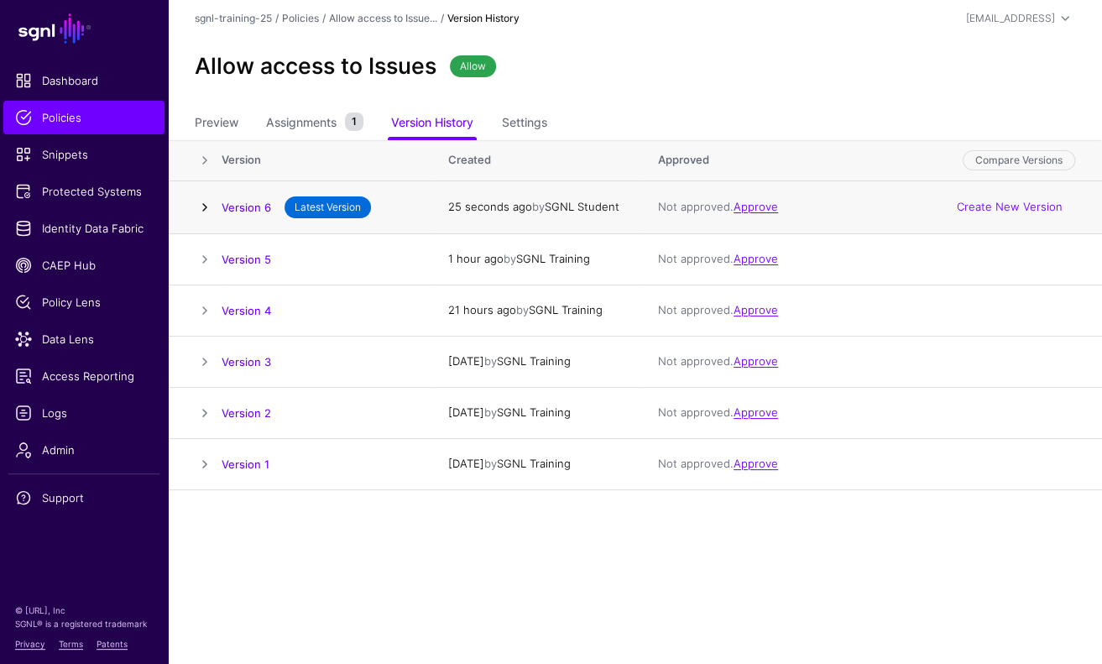
click at [202, 201] on link at bounding box center [205, 207] width 20 height 20
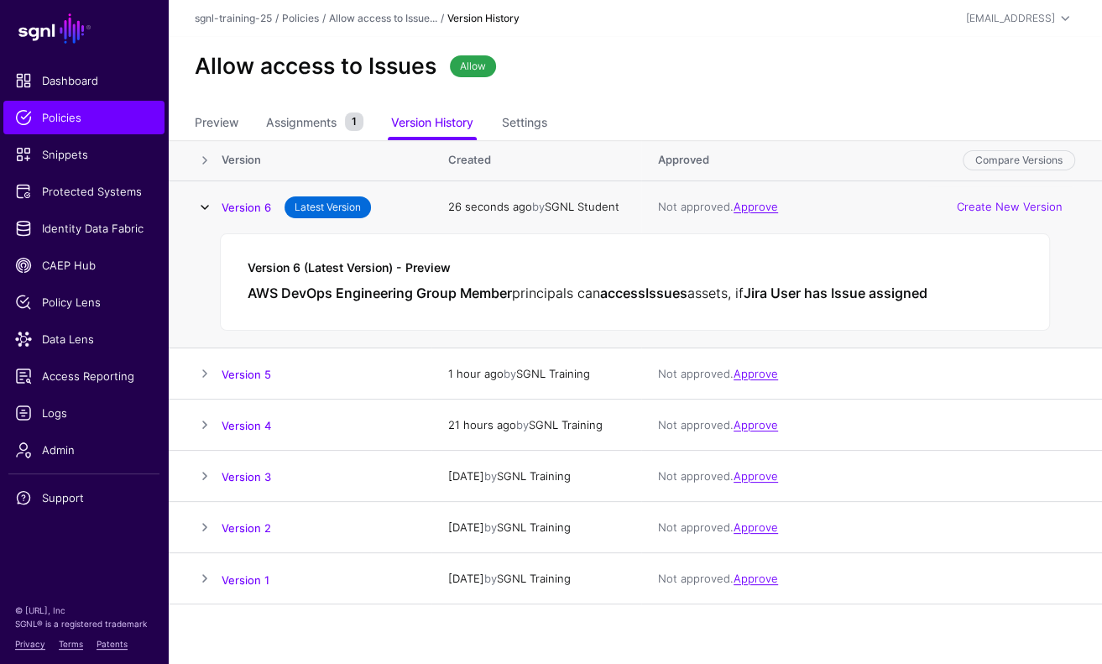
click at [202, 201] on link at bounding box center [205, 207] width 20 height 20
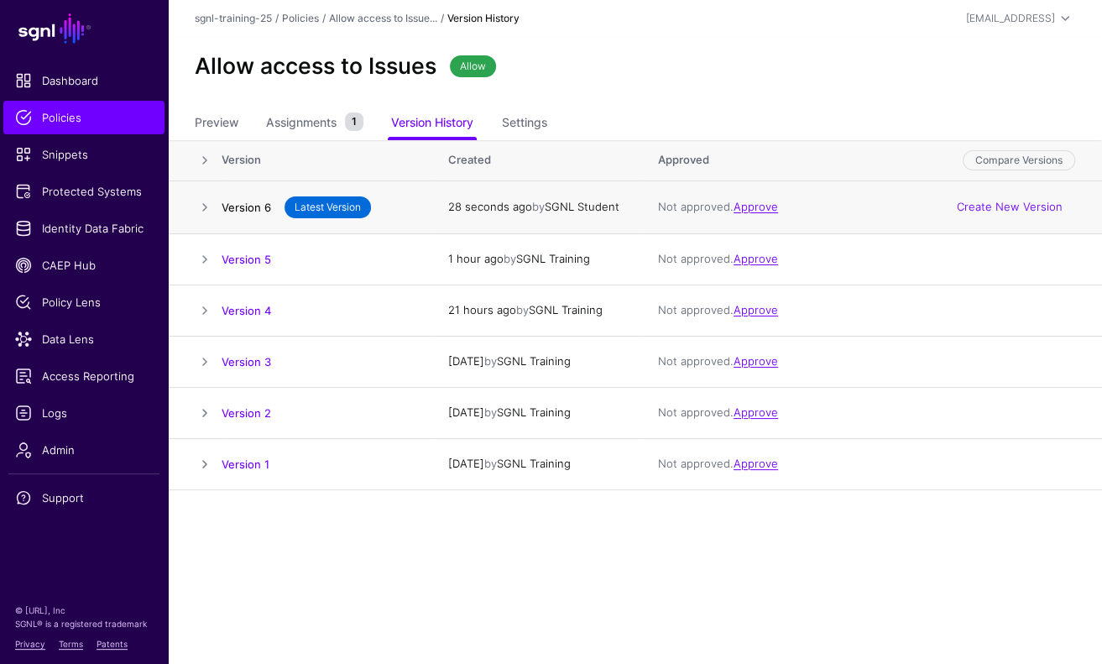
click at [244, 207] on link "Version 6" at bounding box center [247, 207] width 50 height 13
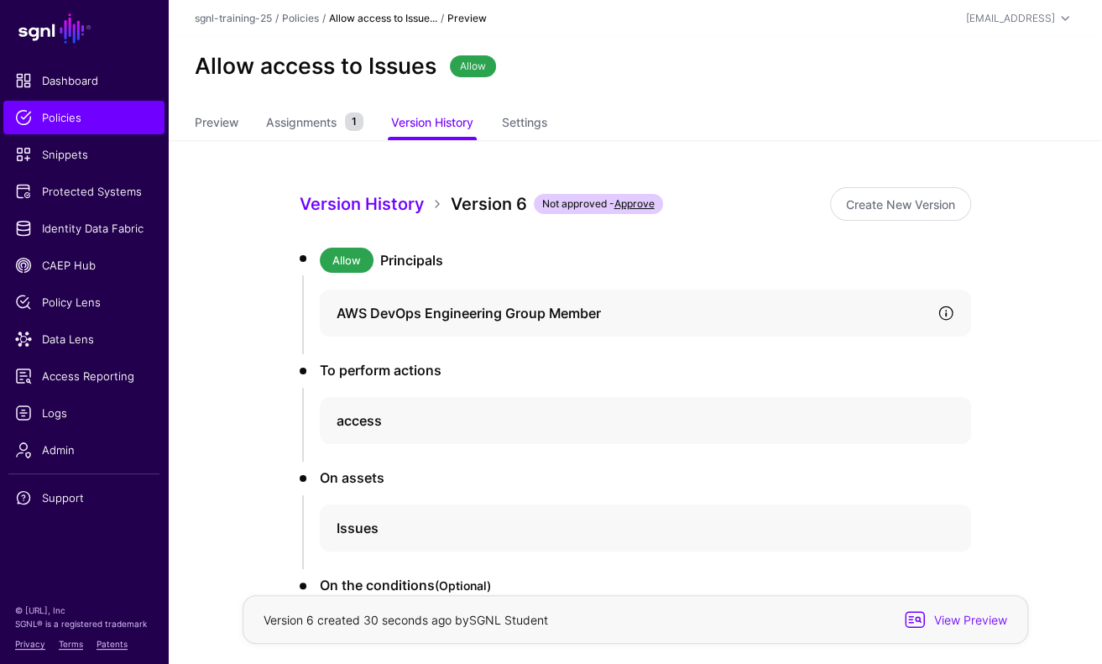
click at [949, 315] on link at bounding box center [946, 313] width 17 height 17
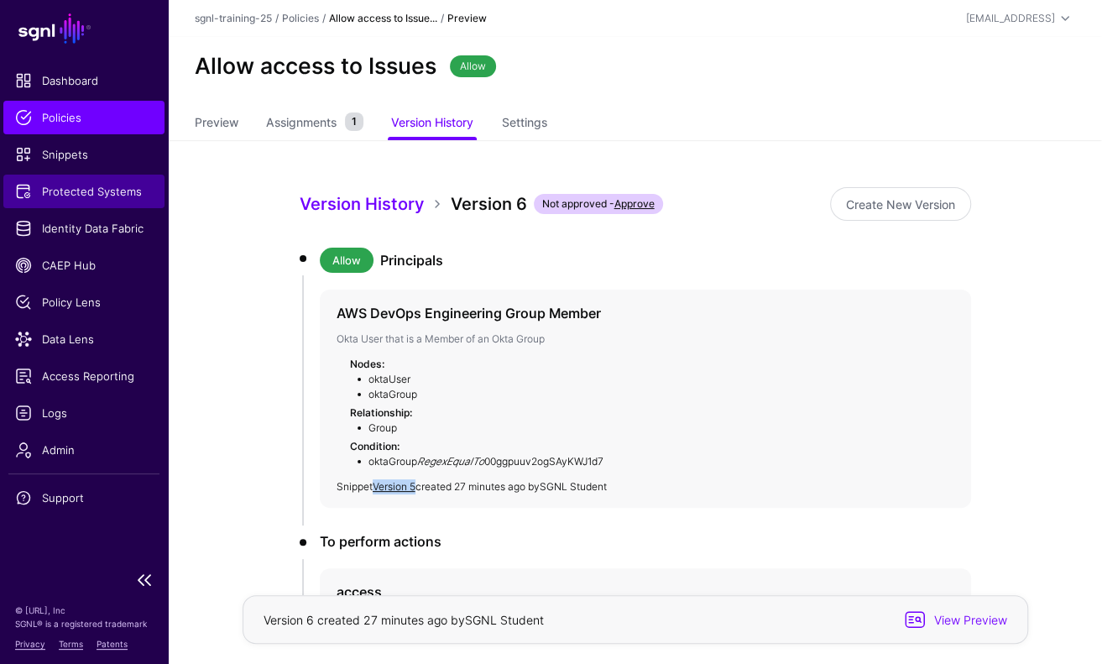
click at [86, 190] on span "Protected Systems" at bounding box center [84, 191] width 138 height 17
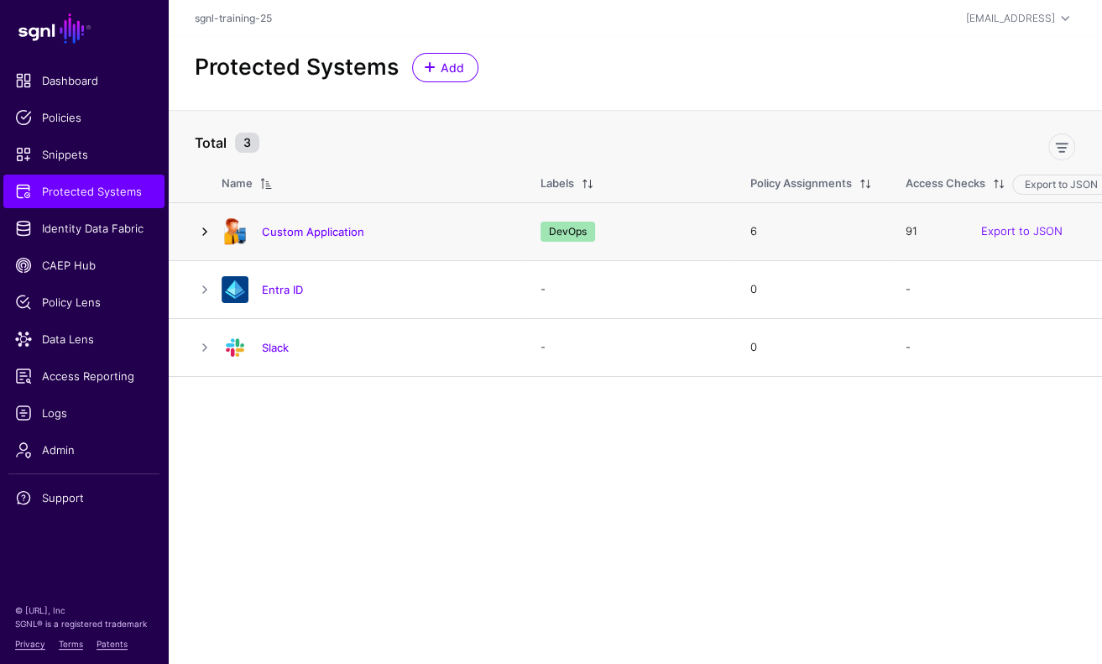
click at [211, 225] on link at bounding box center [205, 232] width 20 height 20
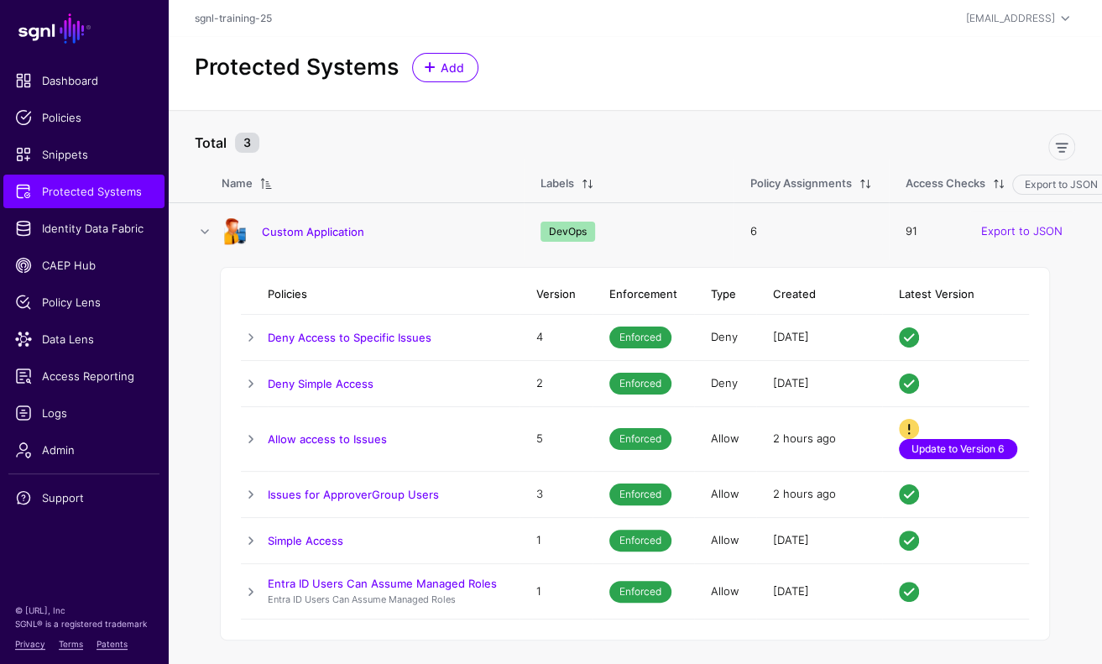
click at [986, 440] on link "Update to Version 6" at bounding box center [958, 449] width 118 height 20
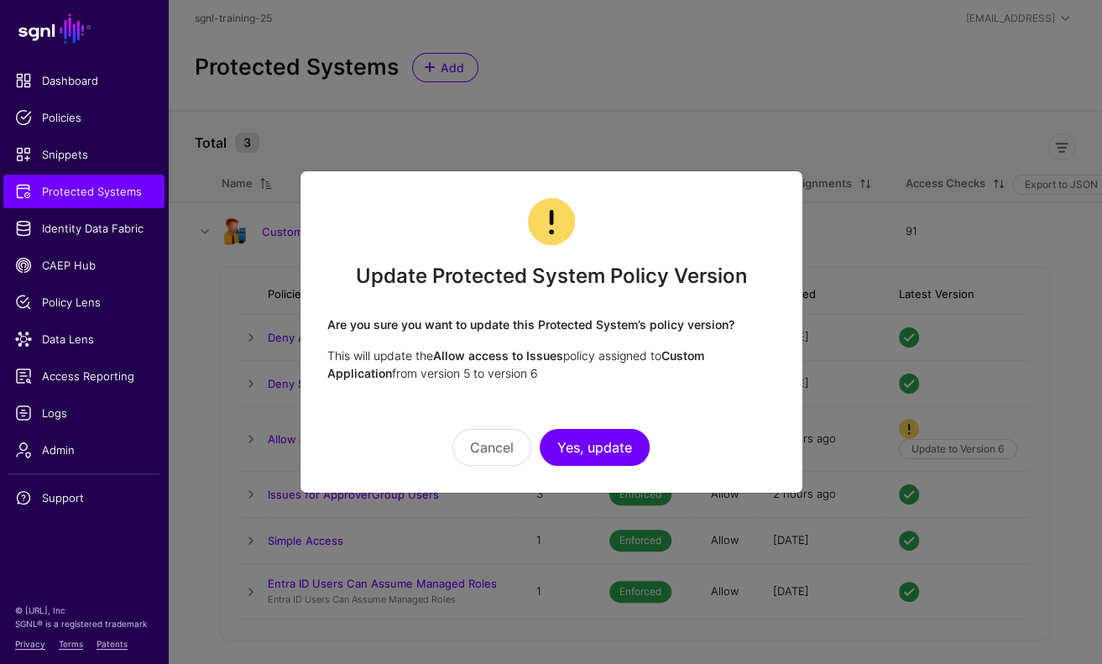
click at [604, 446] on button "Yes, update" at bounding box center [595, 447] width 110 height 37
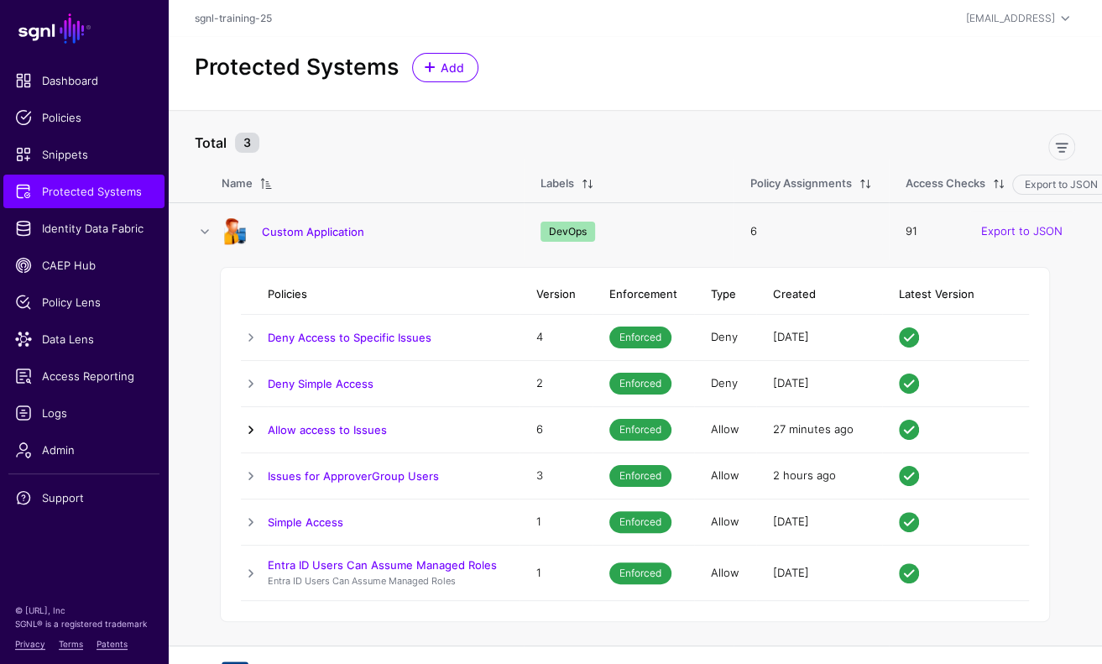
click at [250, 426] on link at bounding box center [251, 430] width 20 height 20
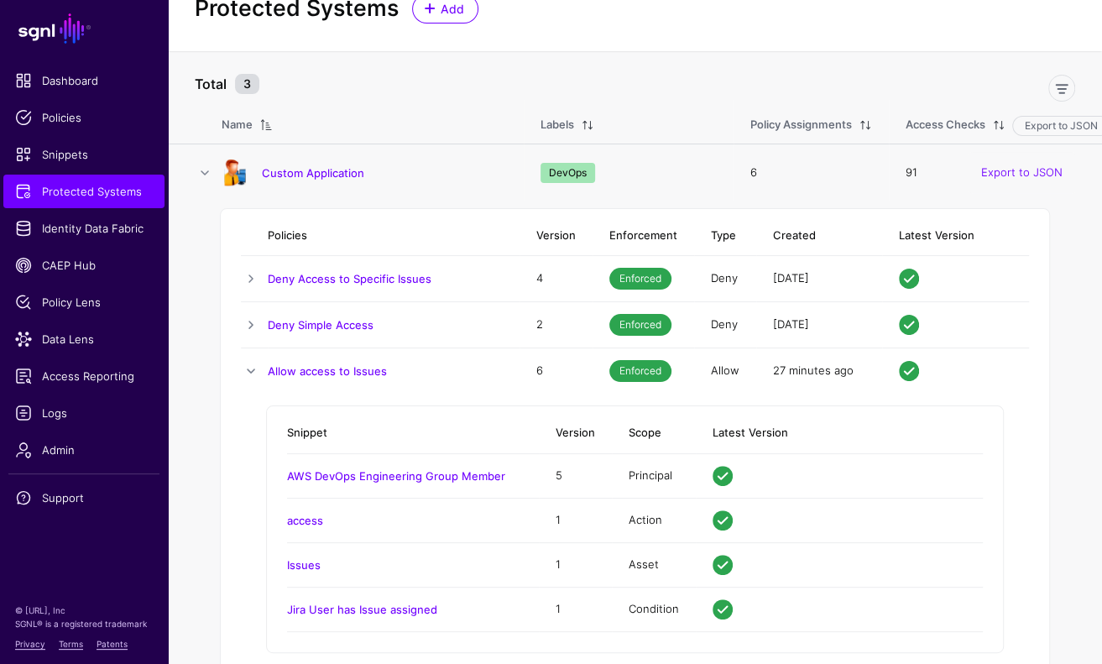
scroll to position [85, 0]
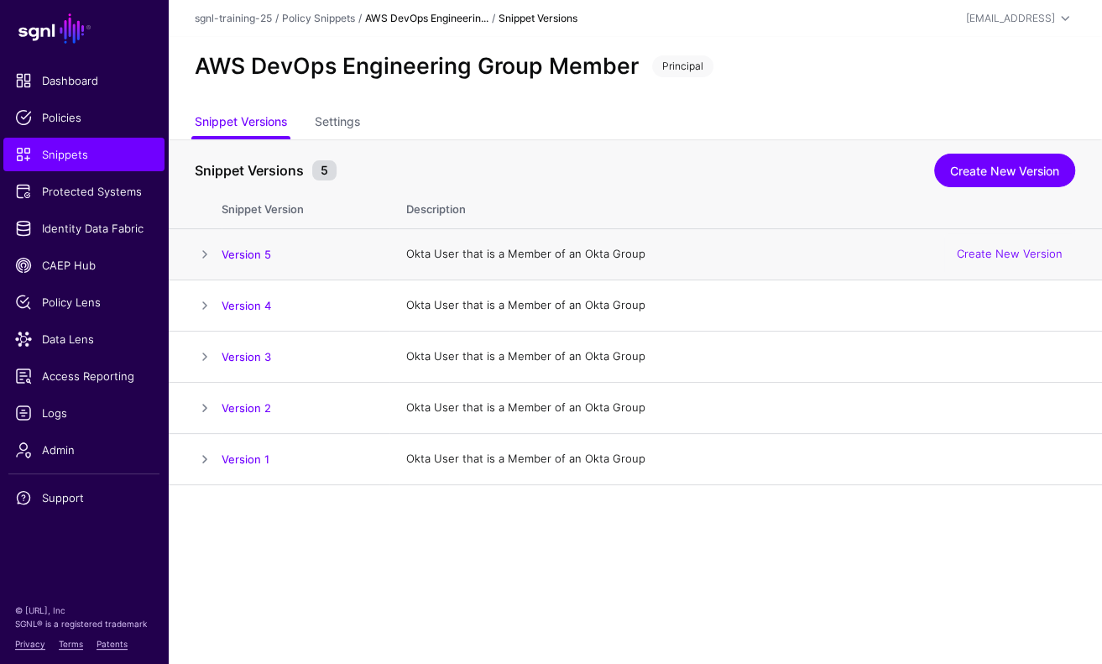
click at [202, 247] on span at bounding box center [205, 254] width 20 height 20
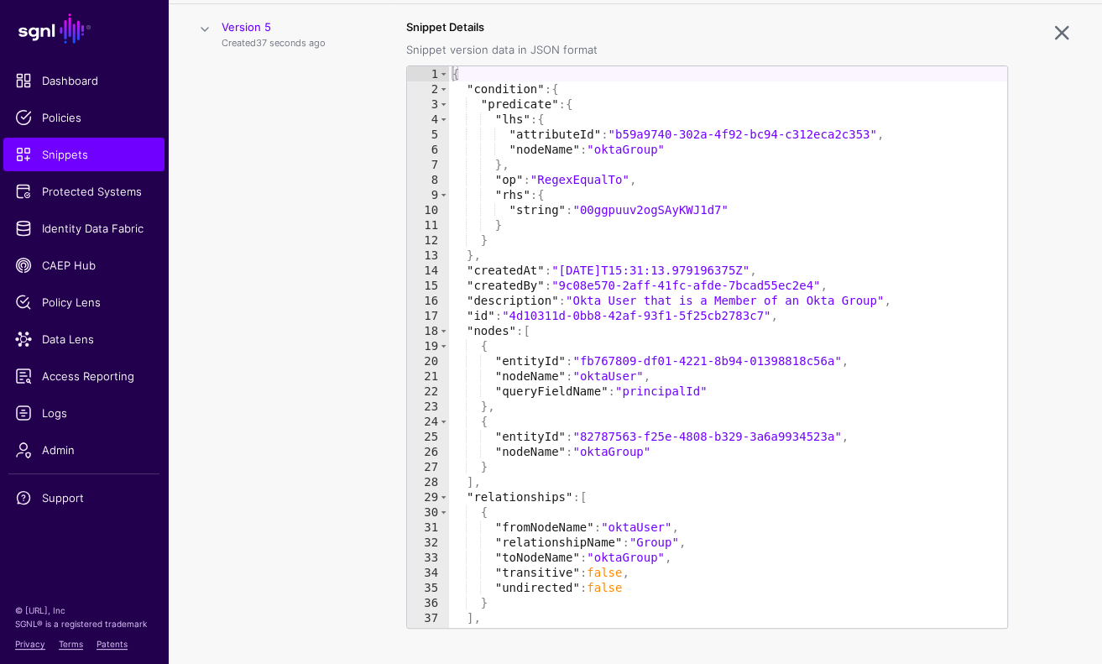
scroll to position [228, 0]
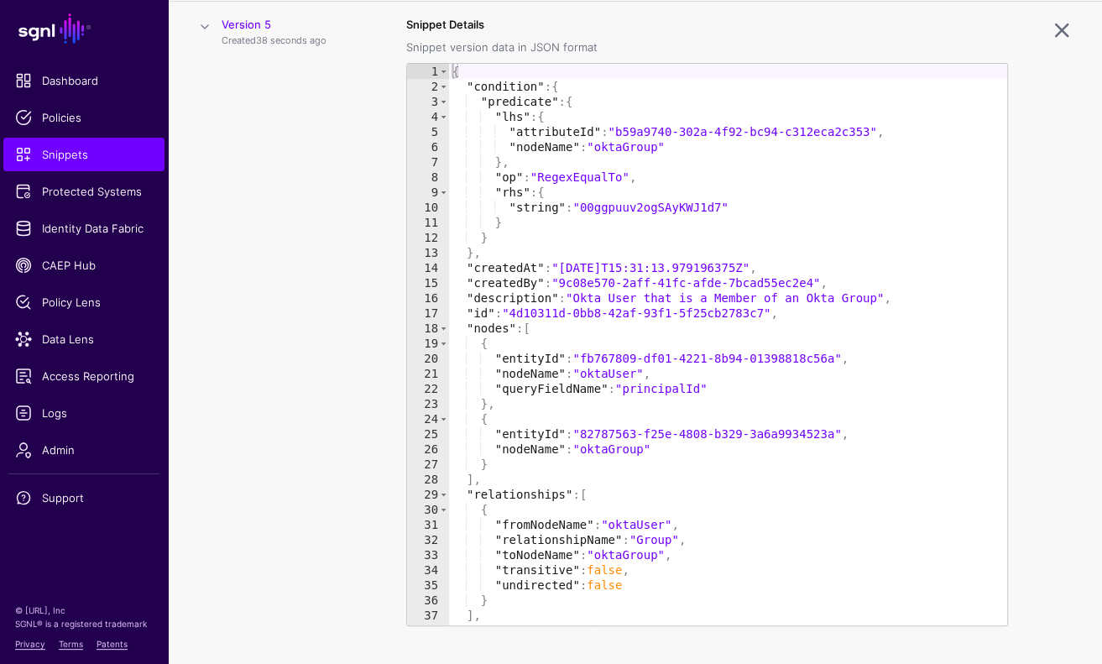
click at [202, 247] on td at bounding box center [195, 346] width 54 height 691
